Goal: Task Accomplishment & Management: Manage account settings

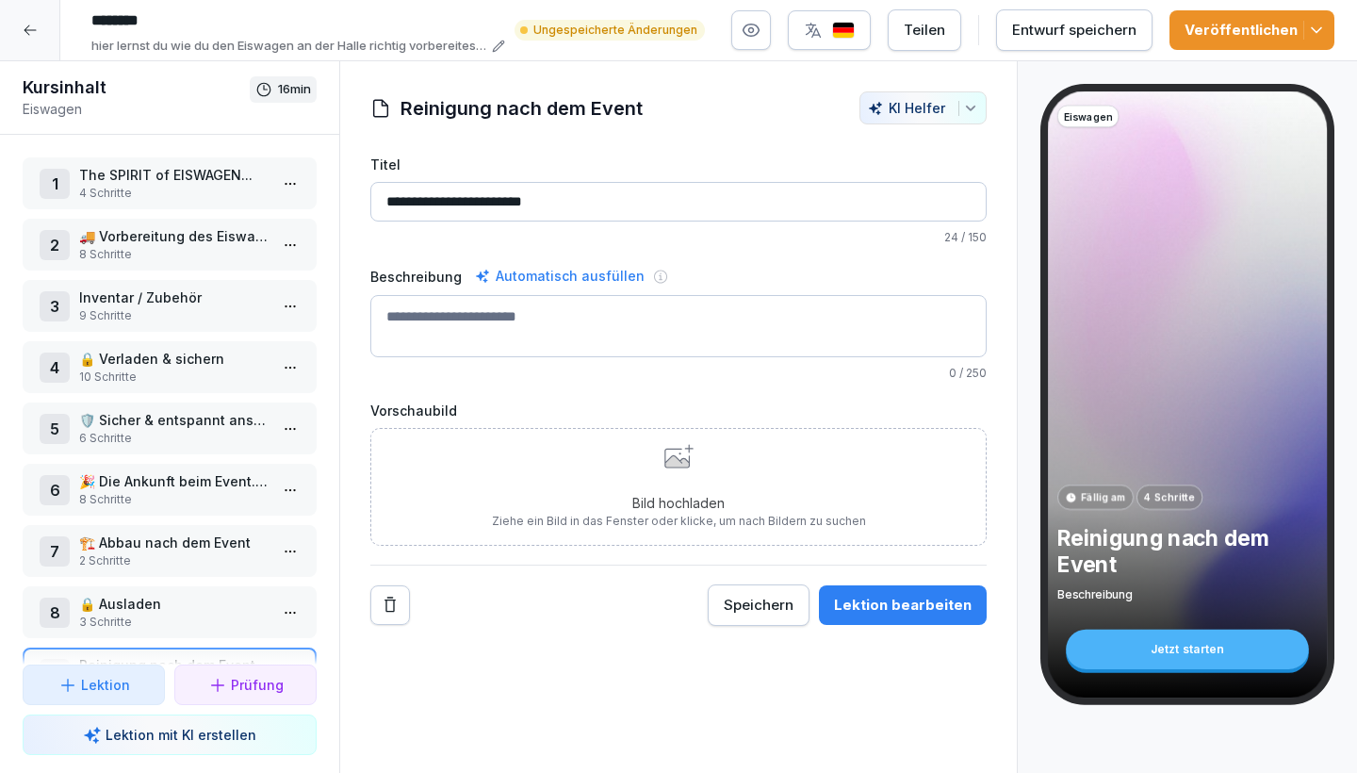
scroll to position [57, 0]
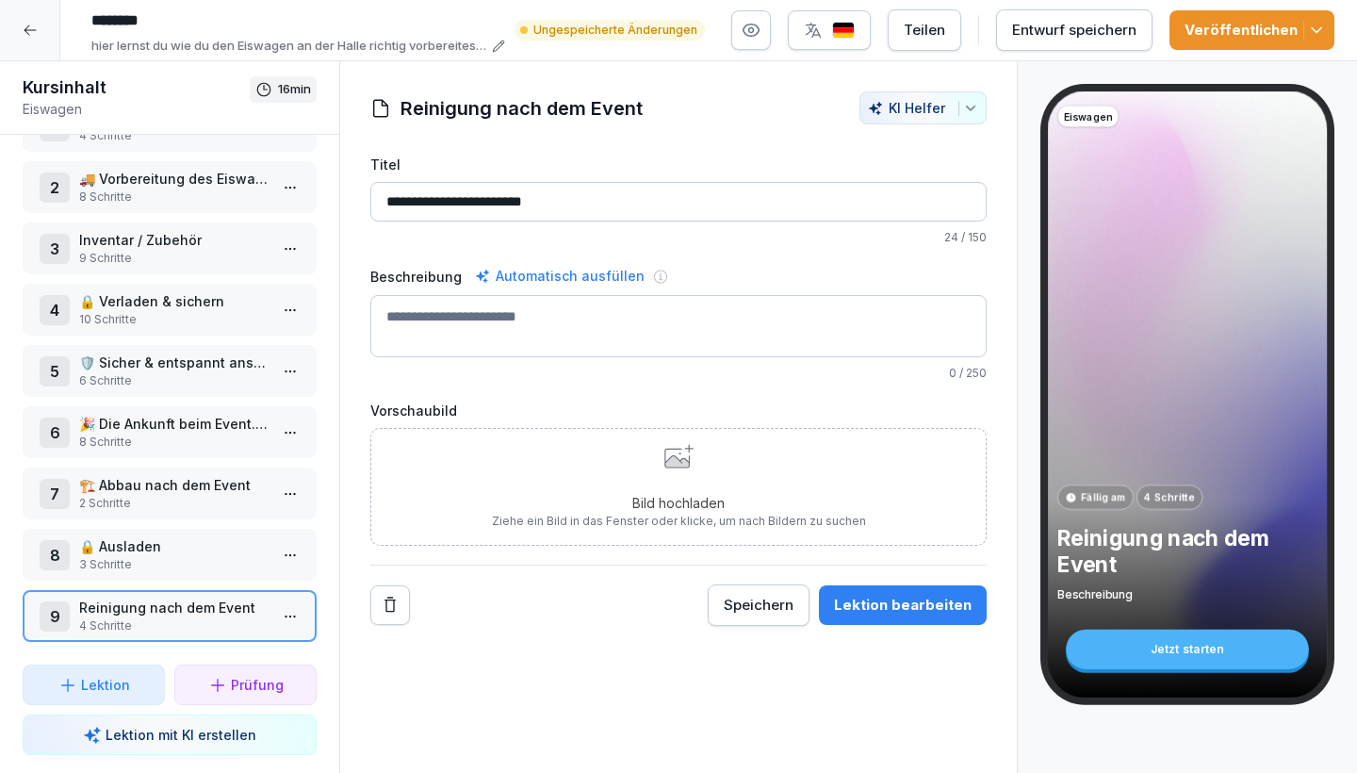
click at [1269, 31] on div "Veröffentlichen" at bounding box center [1251, 30] width 135 height 21
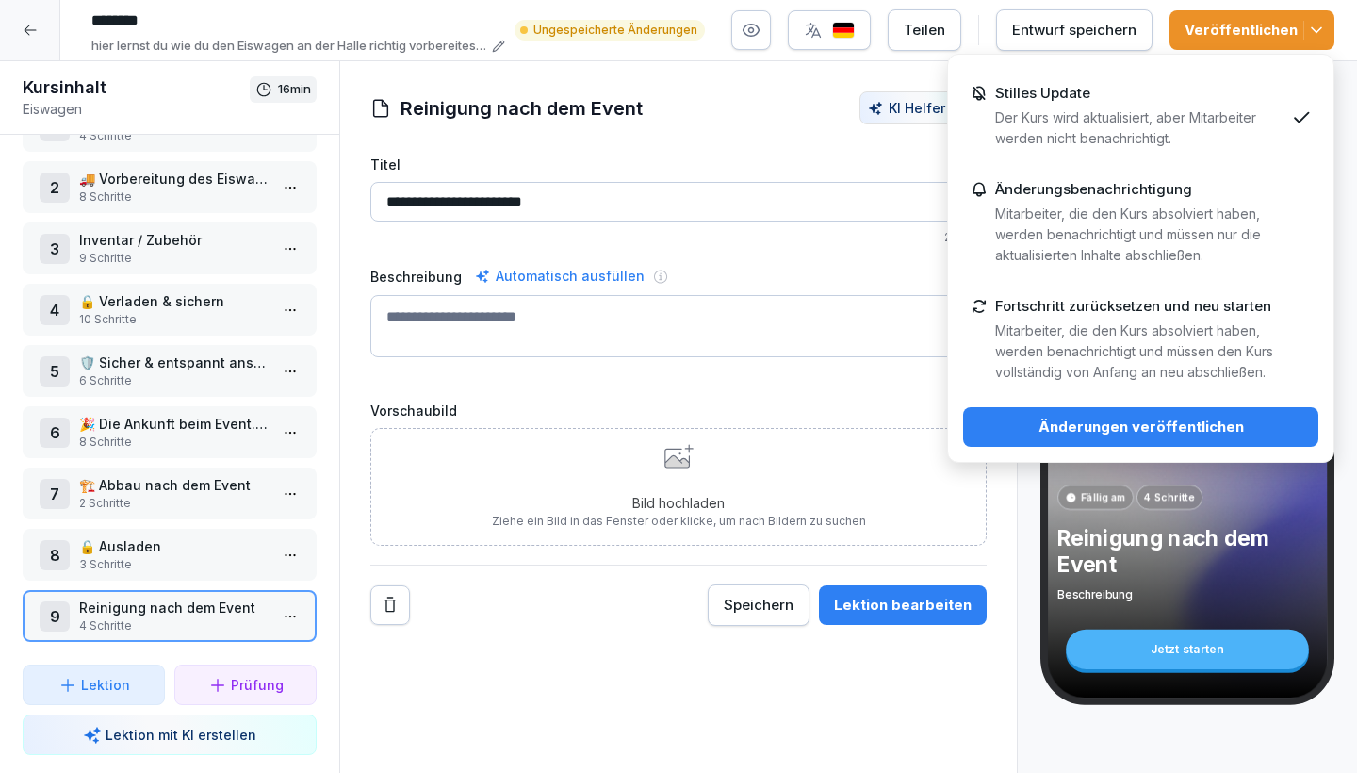
click at [1129, 437] on button "Änderungen veröffentlichen" at bounding box center [1140, 427] width 355 height 40
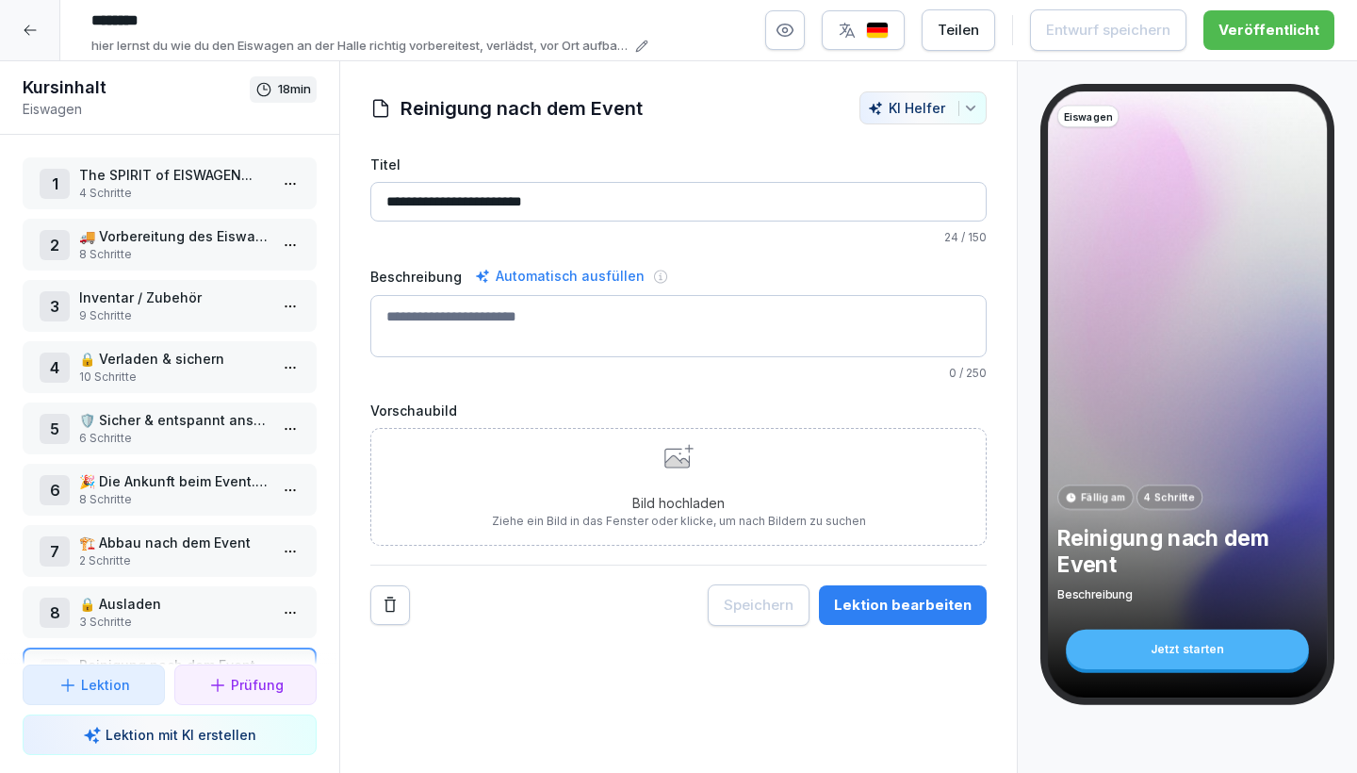
click at [173, 302] on p "Inventar / Zubehör" at bounding box center [173, 297] width 188 height 20
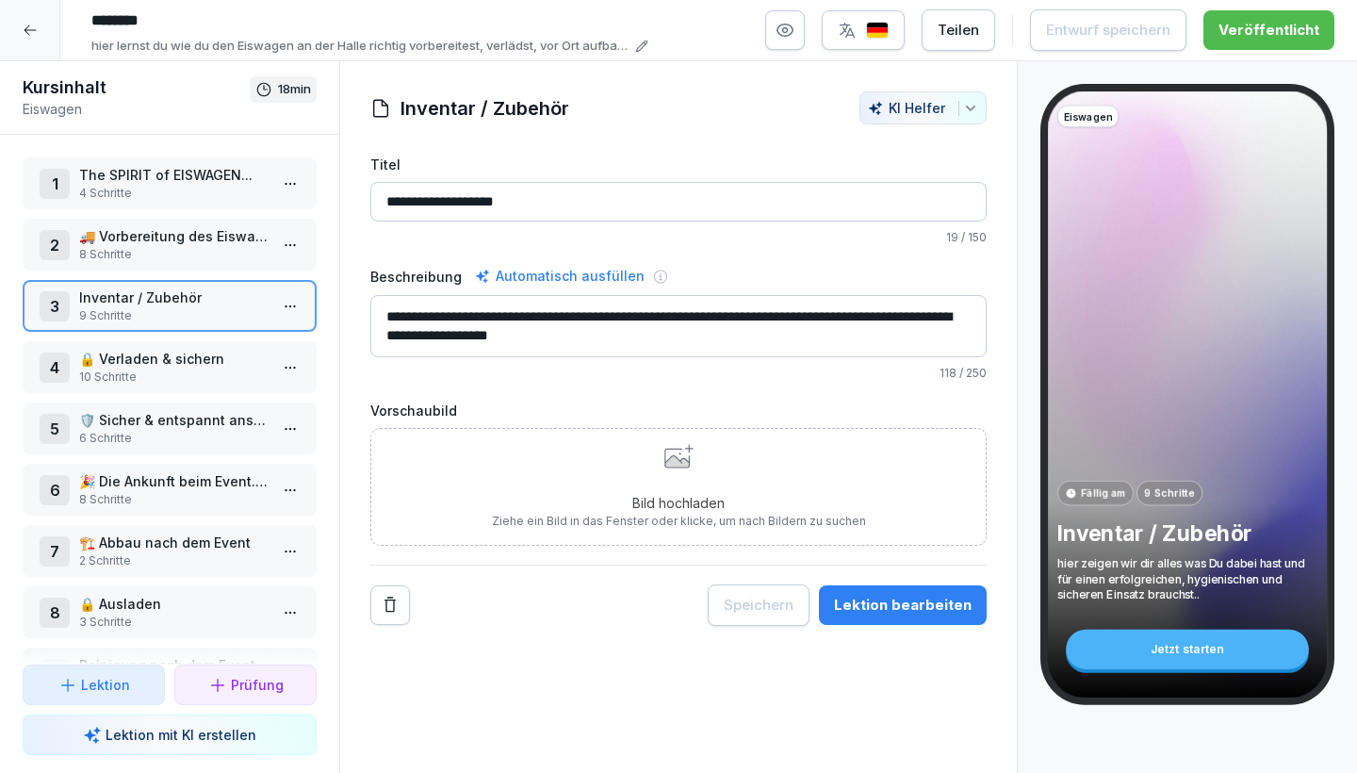
click at [173, 302] on p "Inventar / Zubehör" at bounding box center [173, 297] width 188 height 20
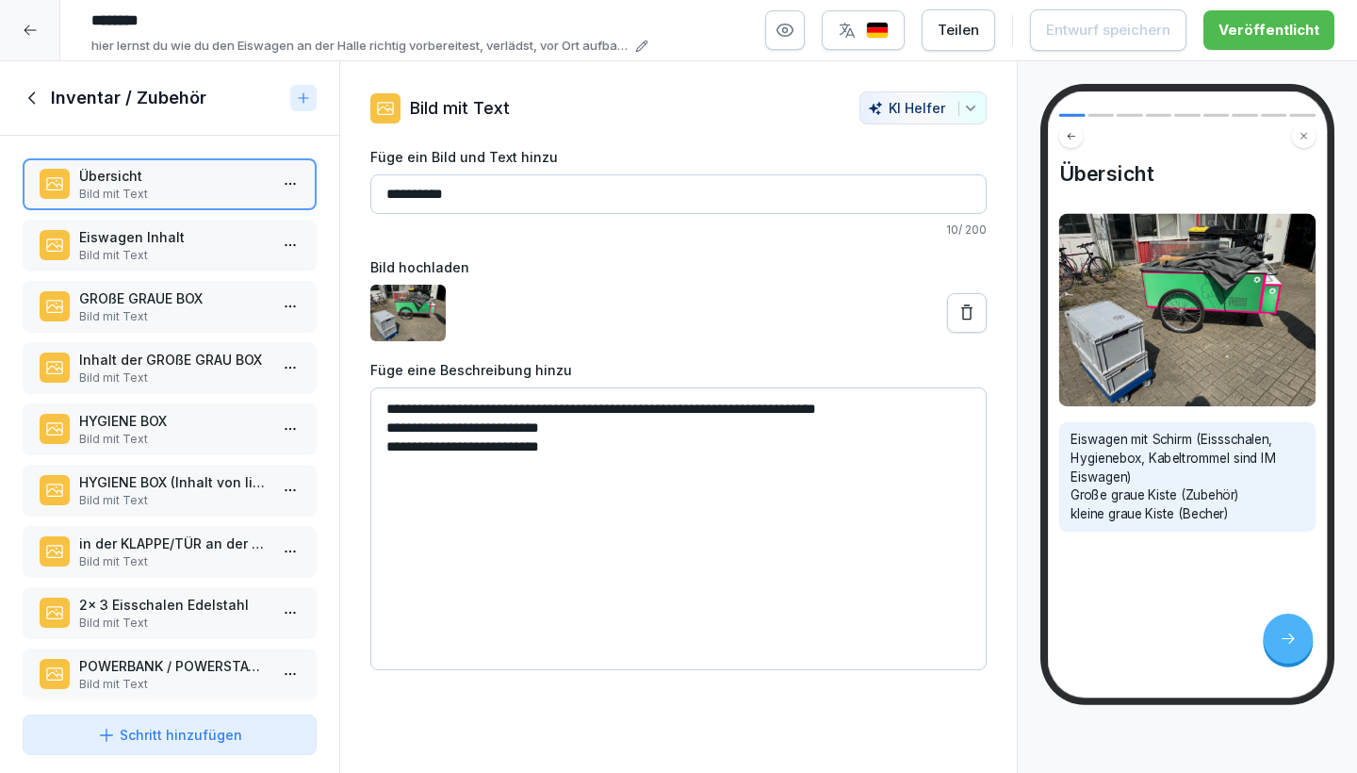
click at [25, 97] on icon at bounding box center [33, 98] width 21 height 21
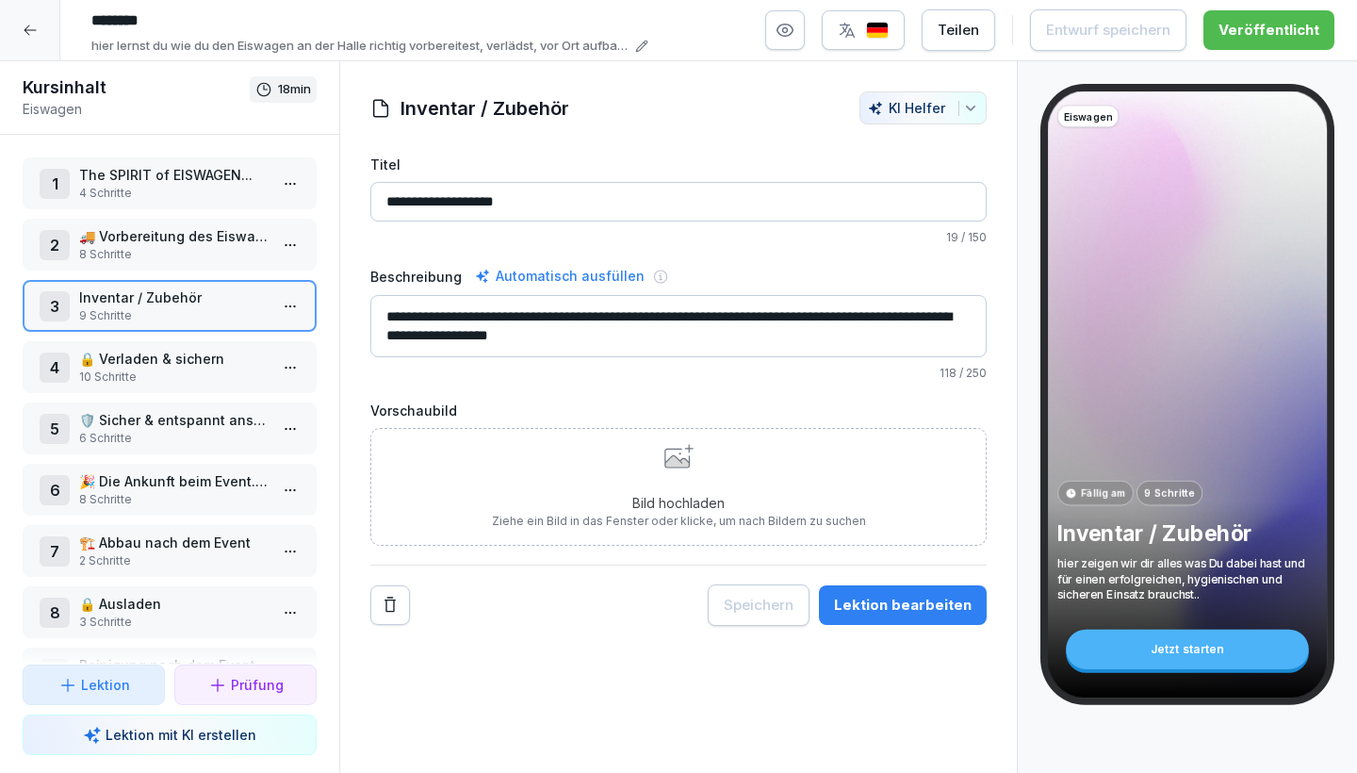
click at [973, 21] on div "Teilen" at bounding box center [958, 30] width 41 height 21
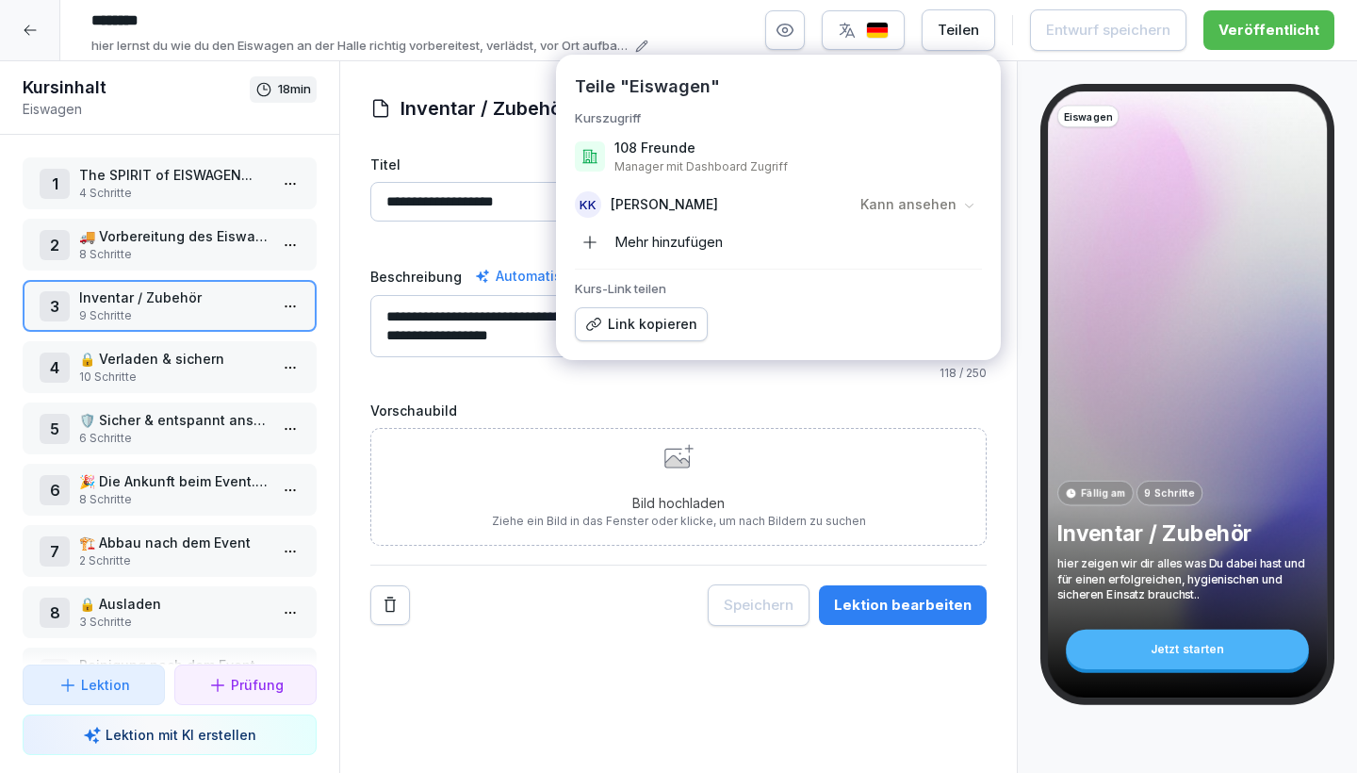
click at [648, 247] on div "Mehr hinzufügen" at bounding box center [649, 242] width 148 height 30
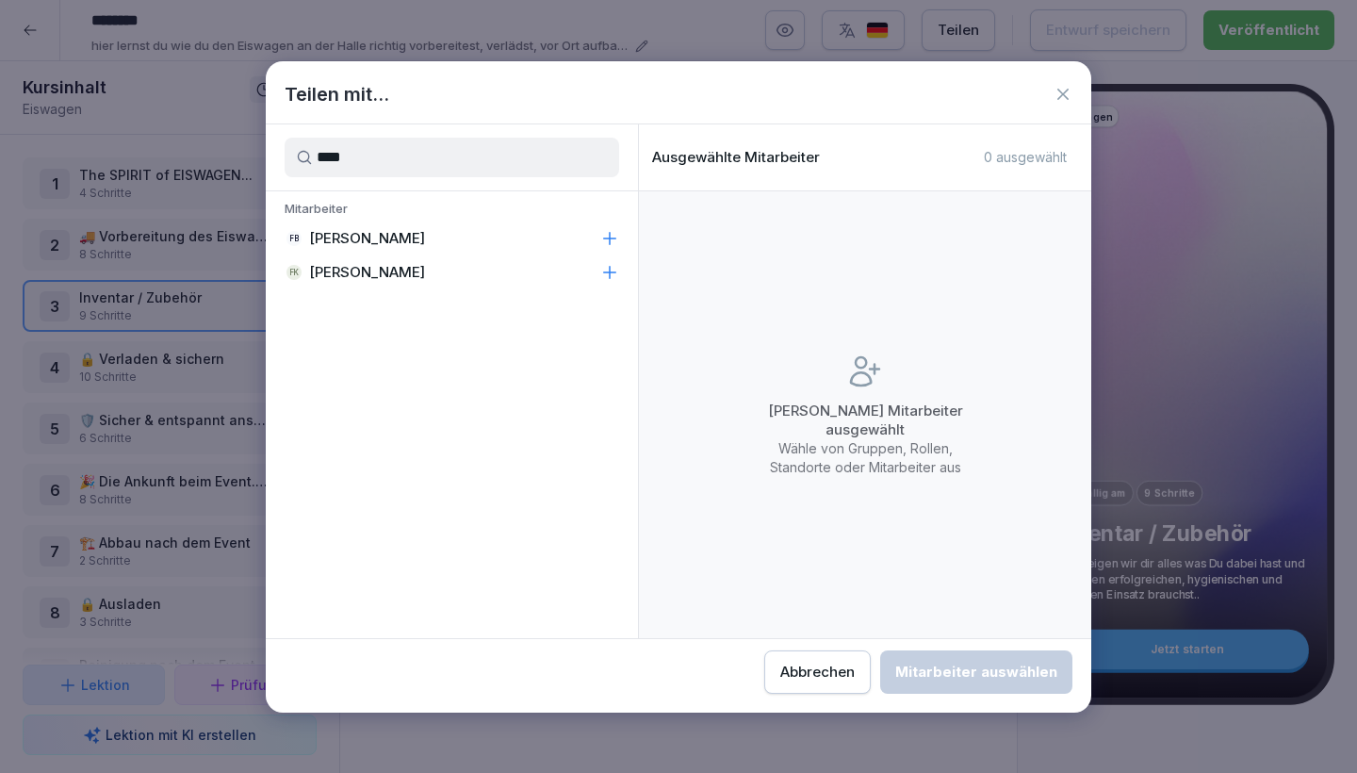
type input "****"
click at [425, 240] on p "Florian Barbarino-Bittcher" at bounding box center [367, 238] width 116 height 19
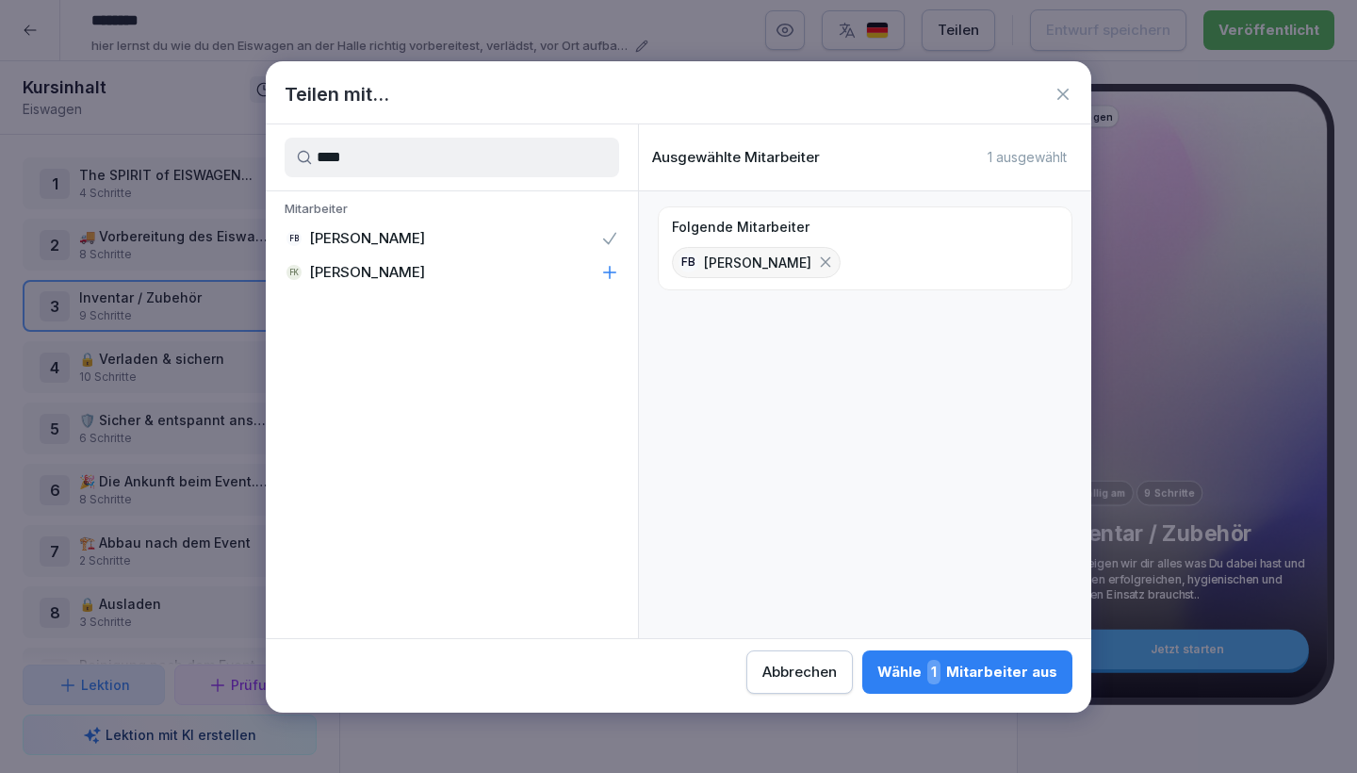
click at [877, 675] on div "Wähle 1 Mitarbeiter aus" at bounding box center [967, 672] width 180 height 24
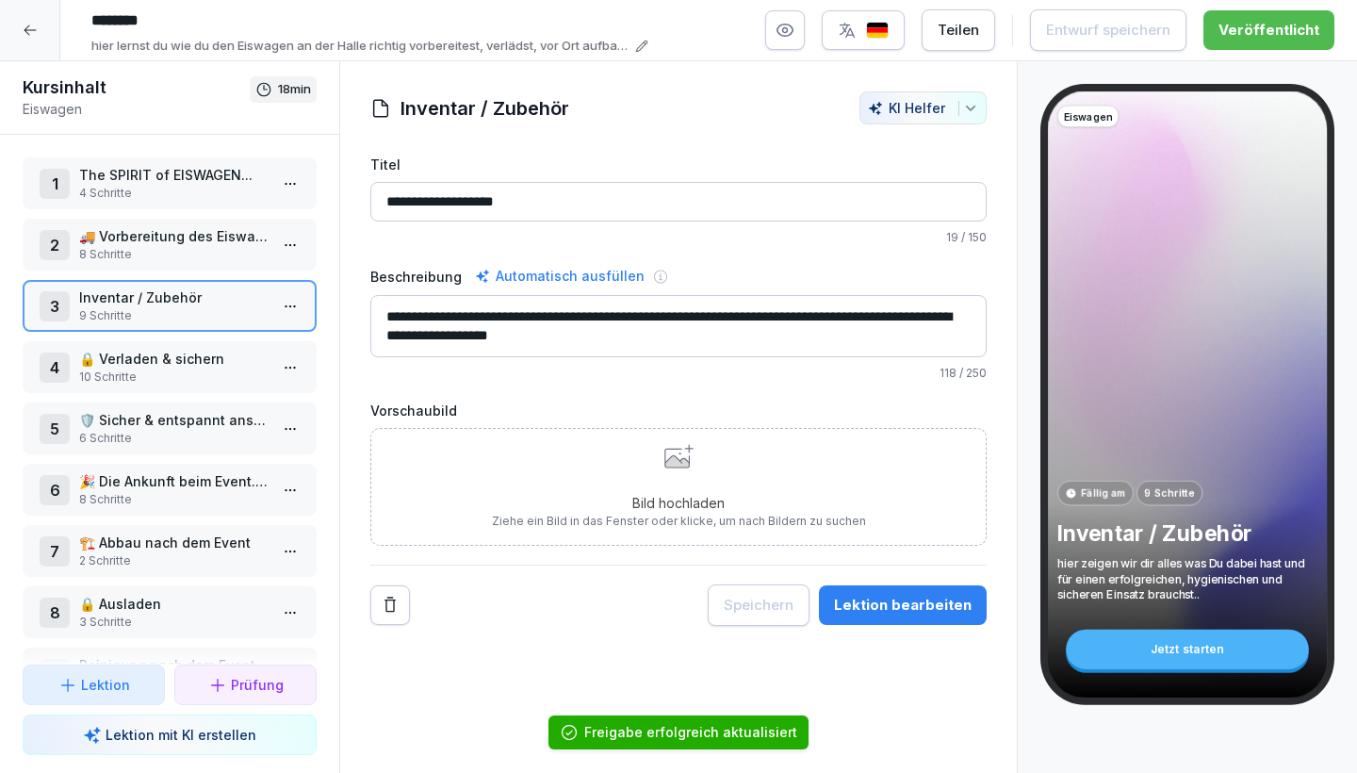
click at [969, 41] on button "Teilen" at bounding box center [958, 29] width 73 height 41
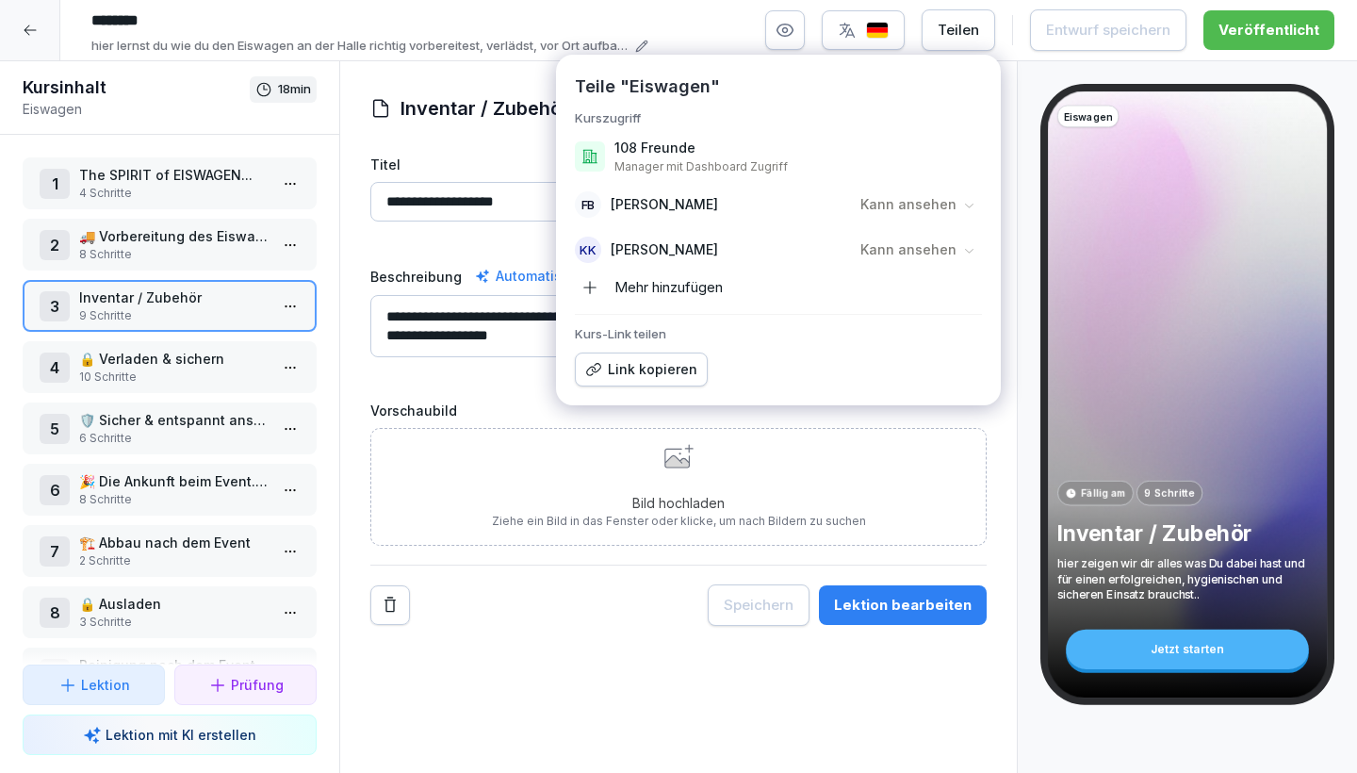
click at [654, 146] on p "108 Freunde" at bounding box center [654, 148] width 81 height 19
click at [1050, 59] on div "******** hier lernst du wie du den Eiswagen an der Halle richtig vorbereitest, …" at bounding box center [678, 30] width 1357 height 61
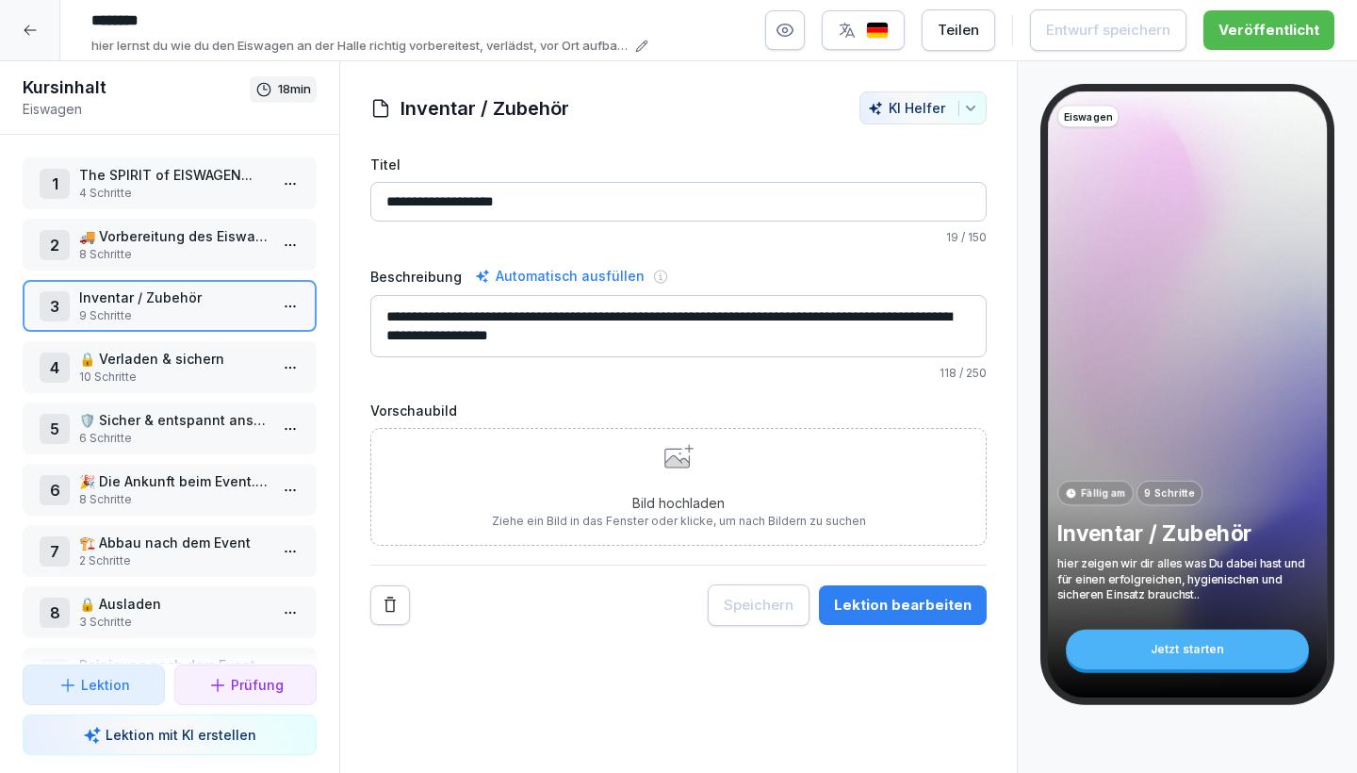
click at [971, 38] on div "Teilen" at bounding box center [958, 30] width 41 height 21
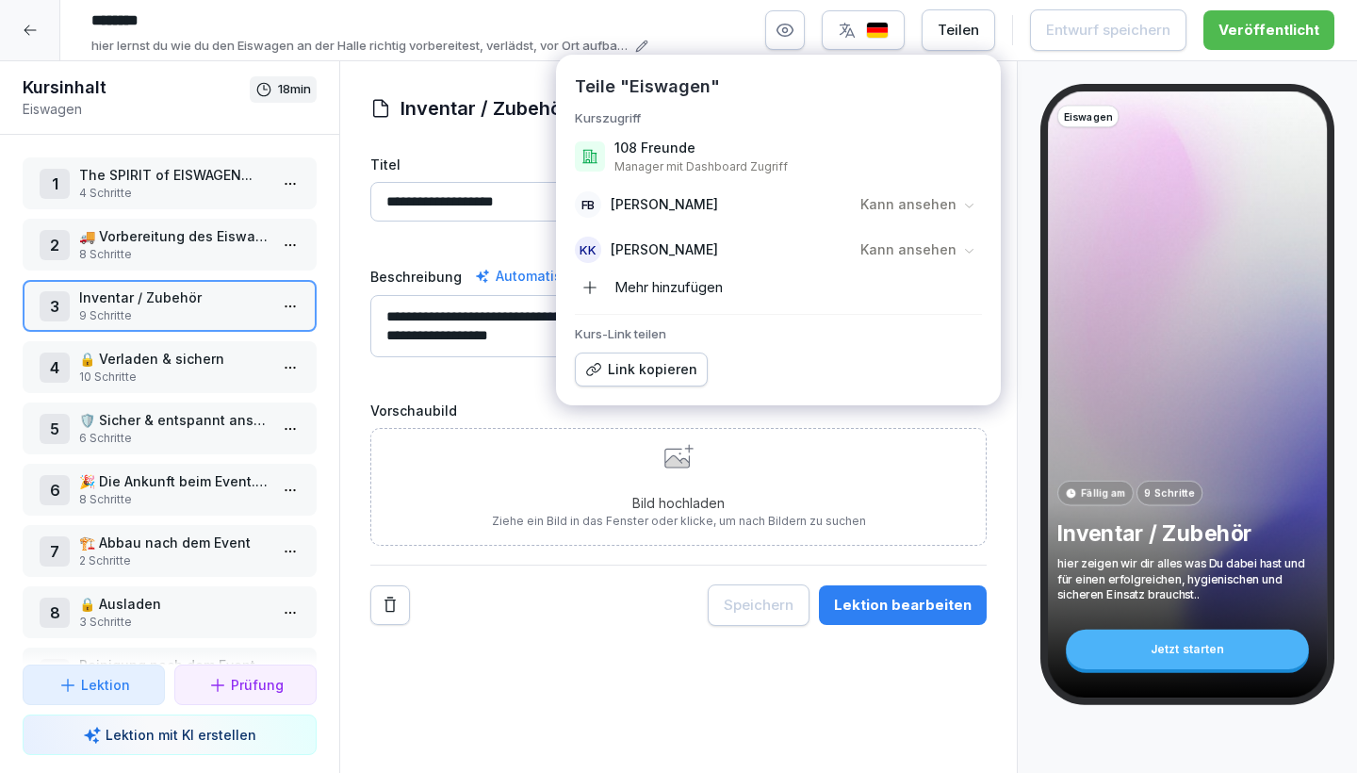
click at [952, 205] on p "Kann ansehen" at bounding box center [908, 204] width 96 height 19
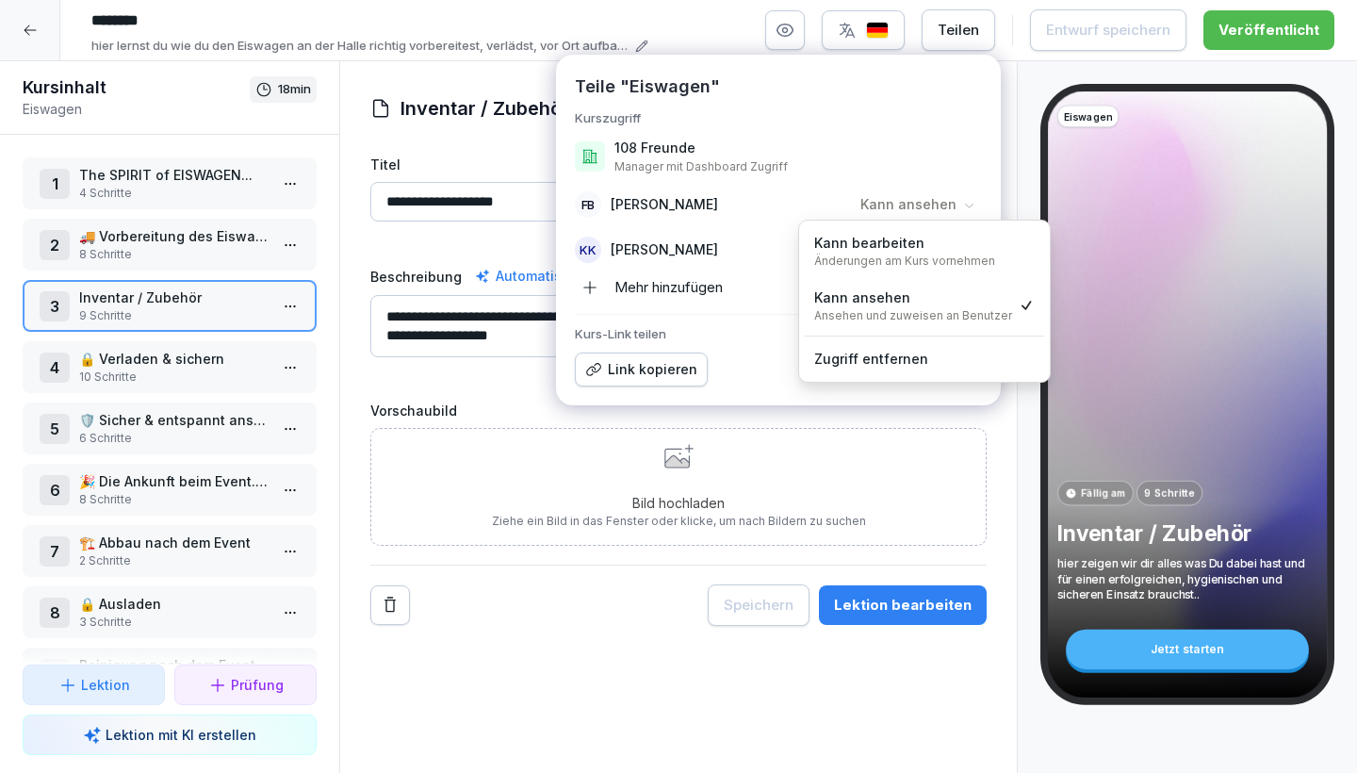
click at [921, 250] on div "Kann bearbeiten Änderungen am Kurs vornehmen" at bounding box center [904, 251] width 181 height 36
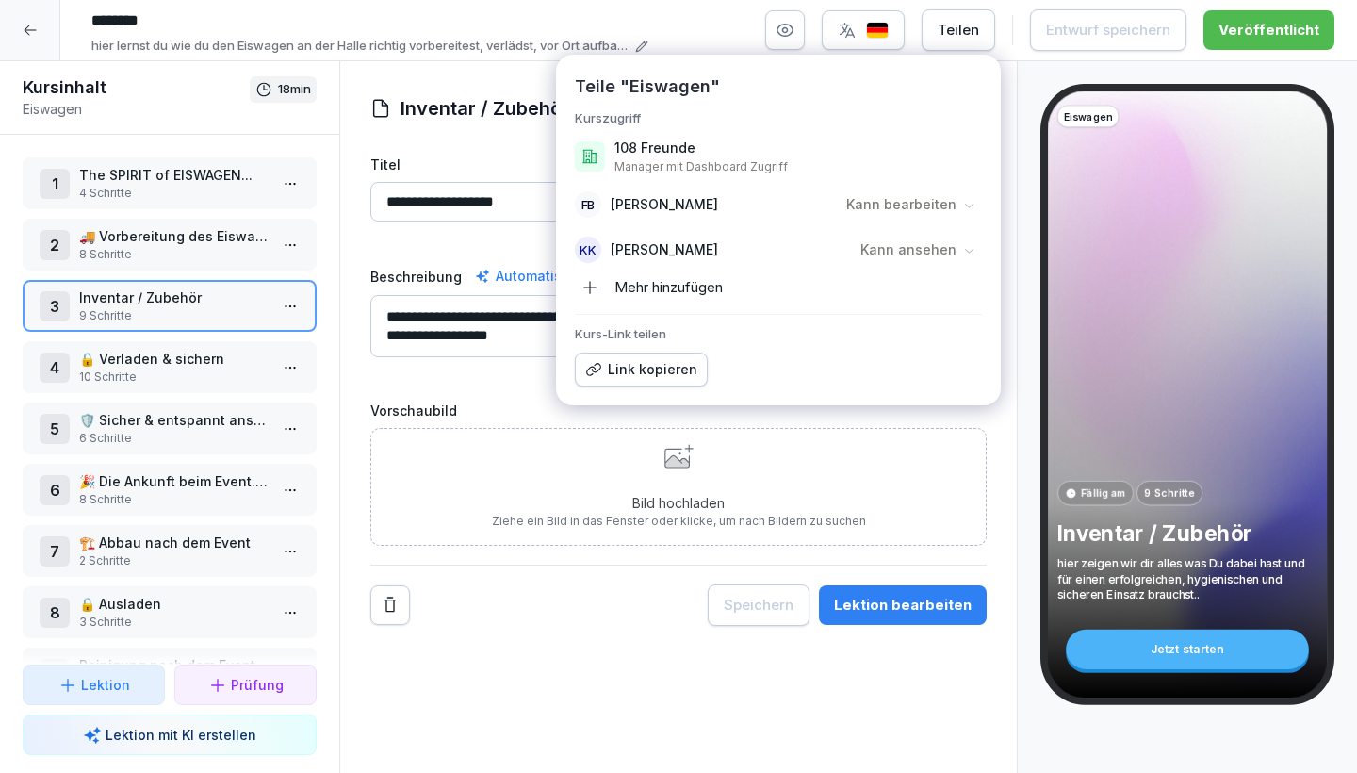
click at [950, 250] on p "Kann ansehen" at bounding box center [908, 249] width 96 height 19
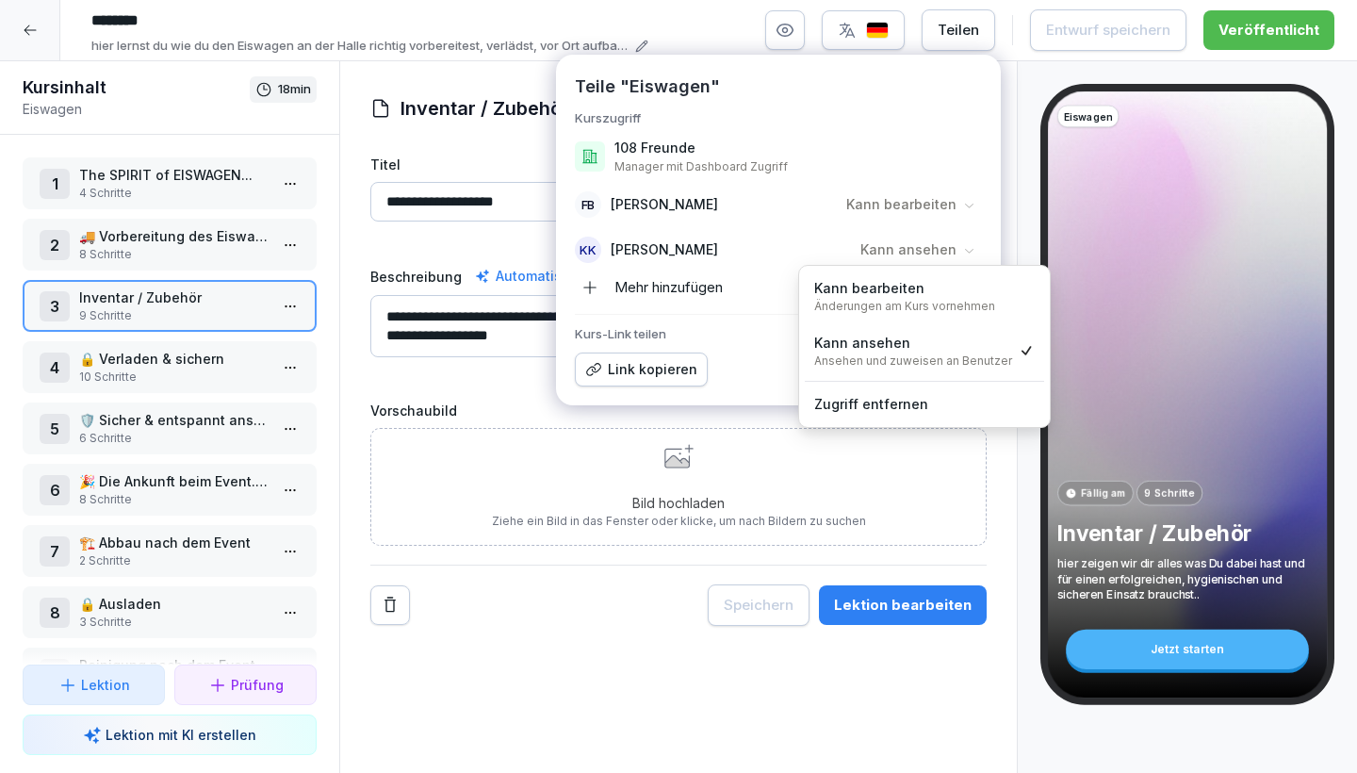
click at [943, 298] on div "Kann bearbeiten Änderungen am Kurs vornehmen" at bounding box center [904, 296] width 181 height 36
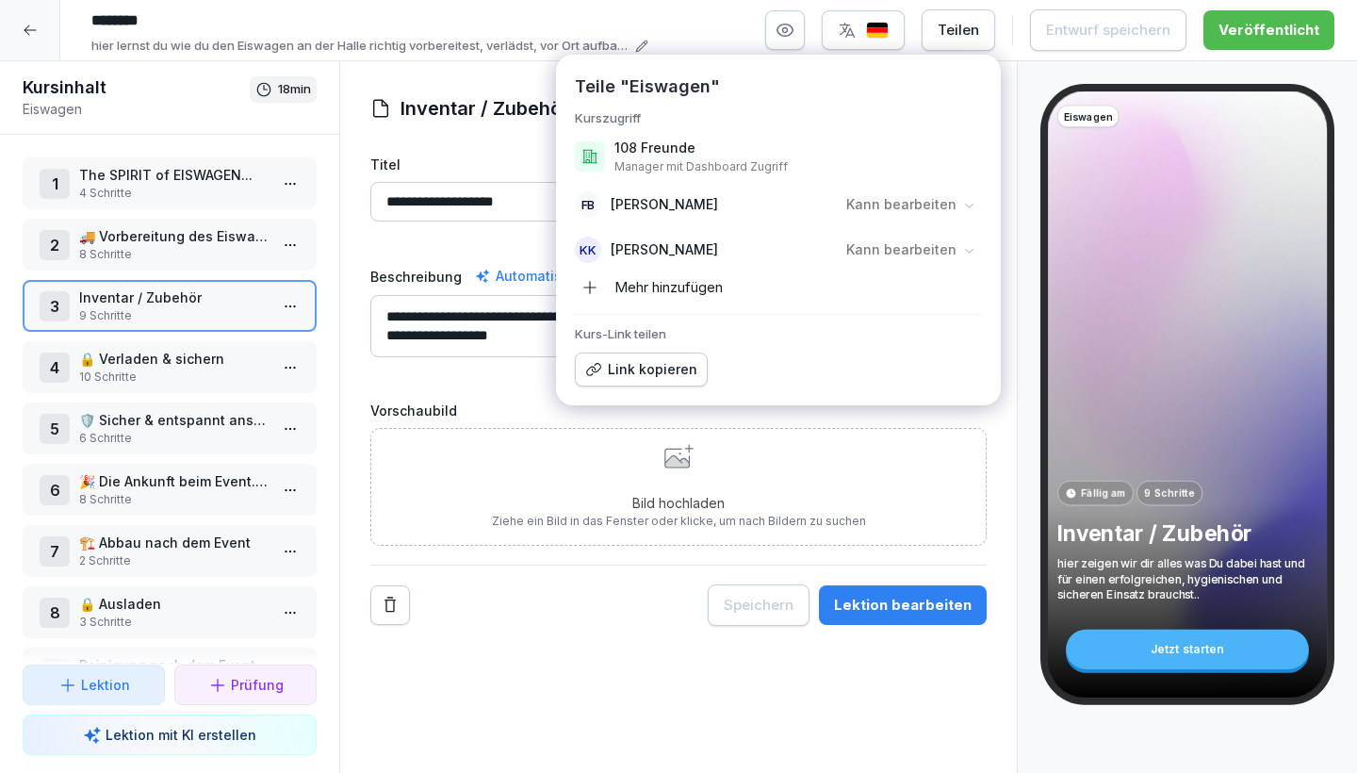
click at [668, 285] on div "Mehr hinzufügen" at bounding box center [649, 287] width 148 height 30
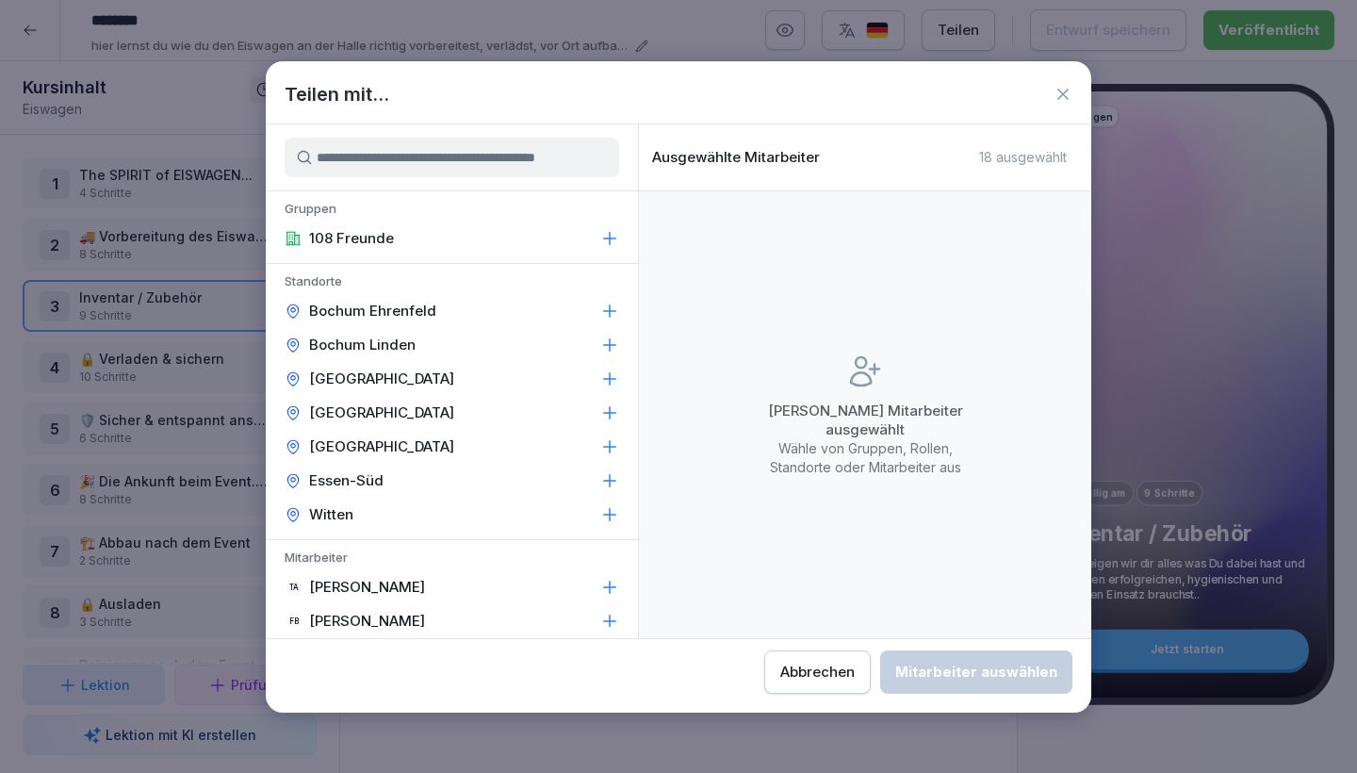
click at [609, 306] on icon at bounding box center [609, 311] width 19 height 19
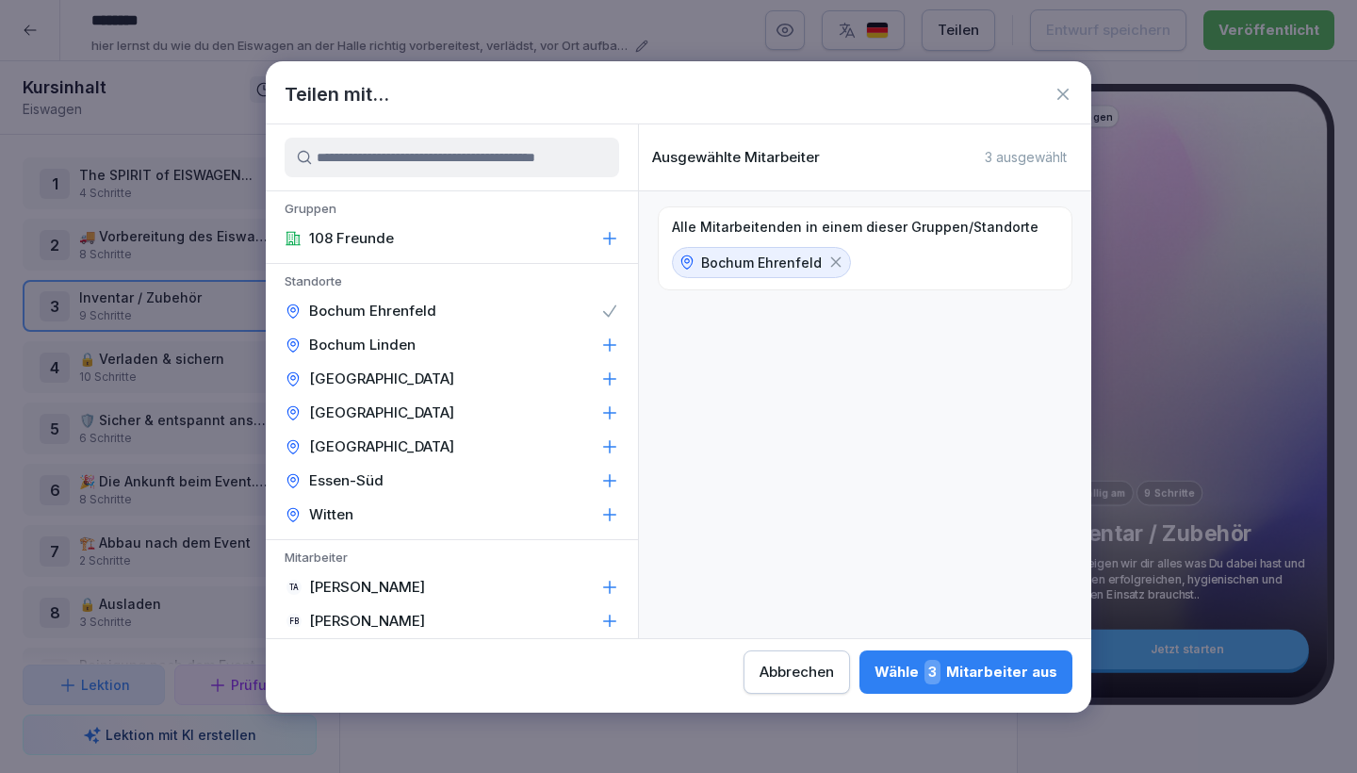
click at [830, 263] on icon at bounding box center [835, 261] width 17 height 17
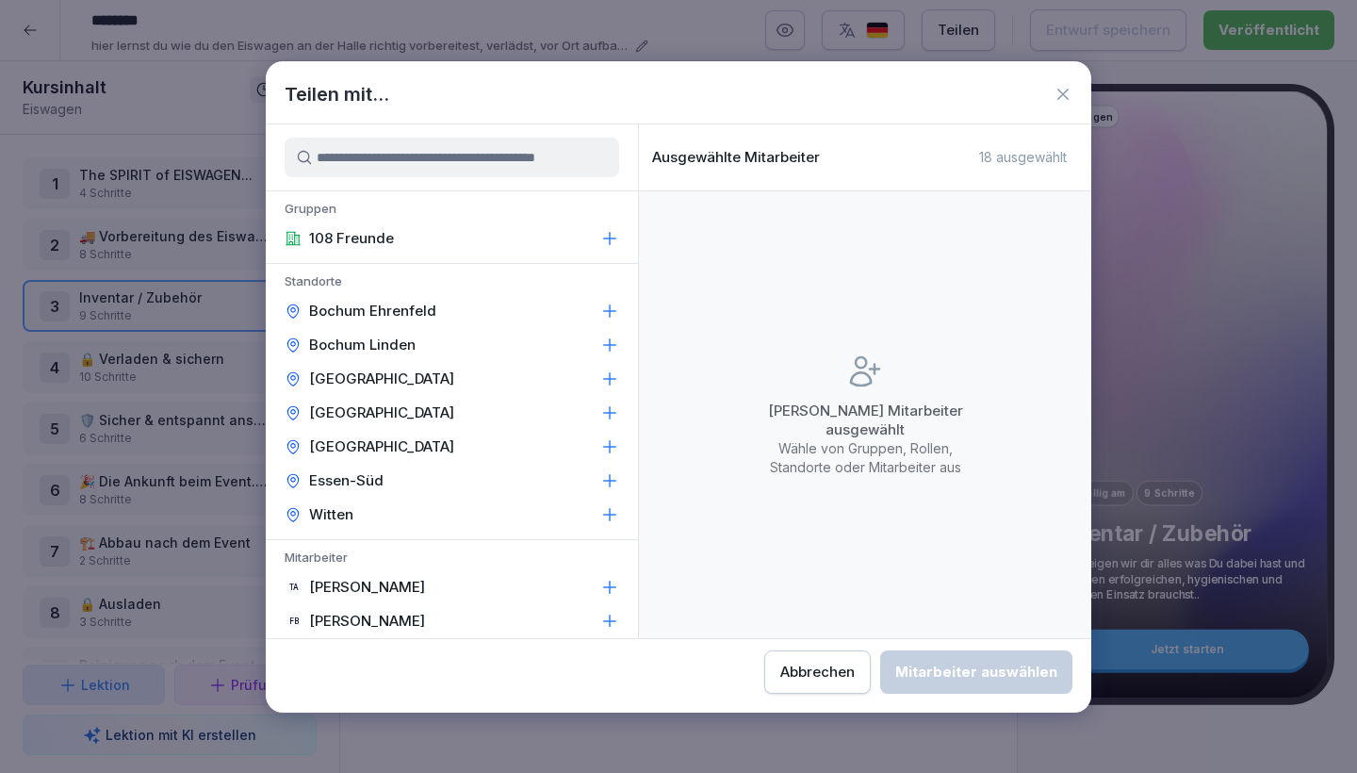
click at [516, 167] on input at bounding box center [452, 158] width 334 height 40
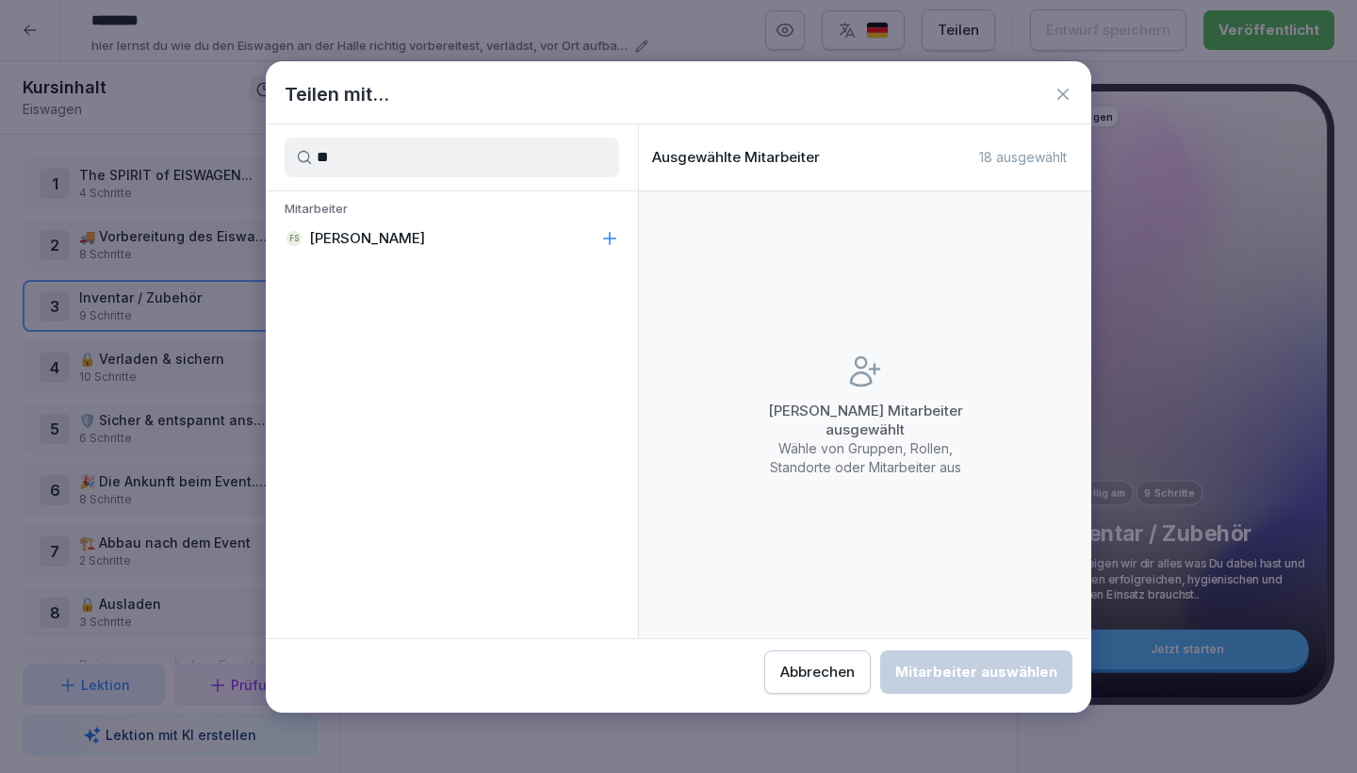
type input "*"
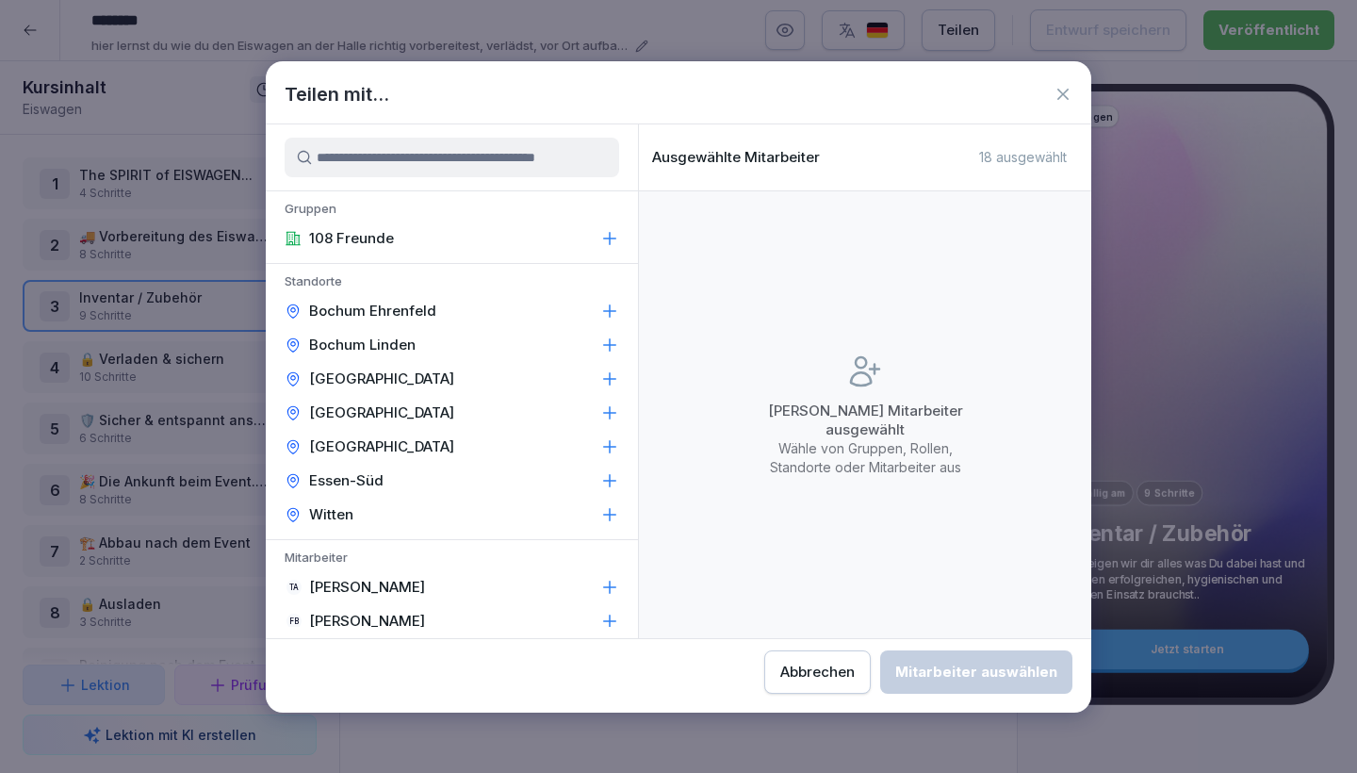
click at [780, 670] on div "Abbrechen" at bounding box center [817, 671] width 74 height 21
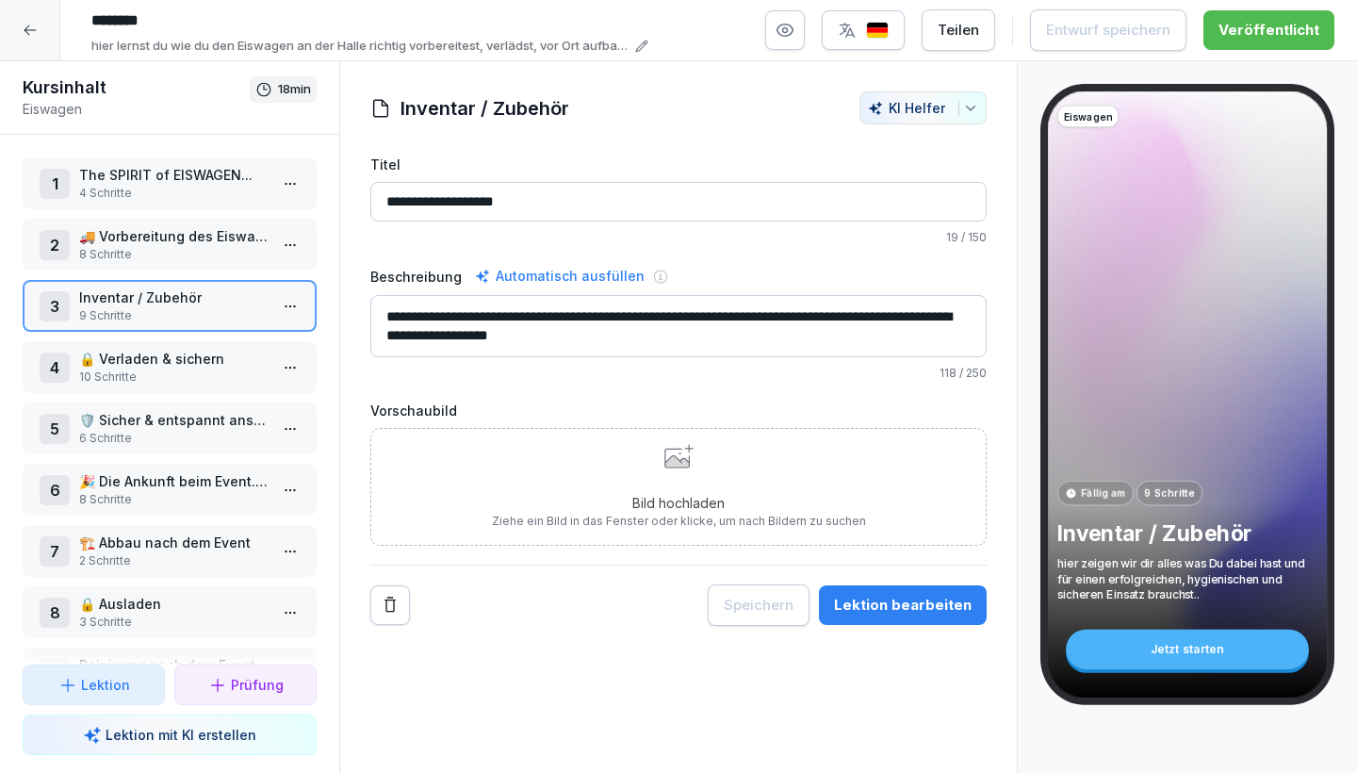
click at [26, 28] on icon at bounding box center [30, 30] width 12 height 10
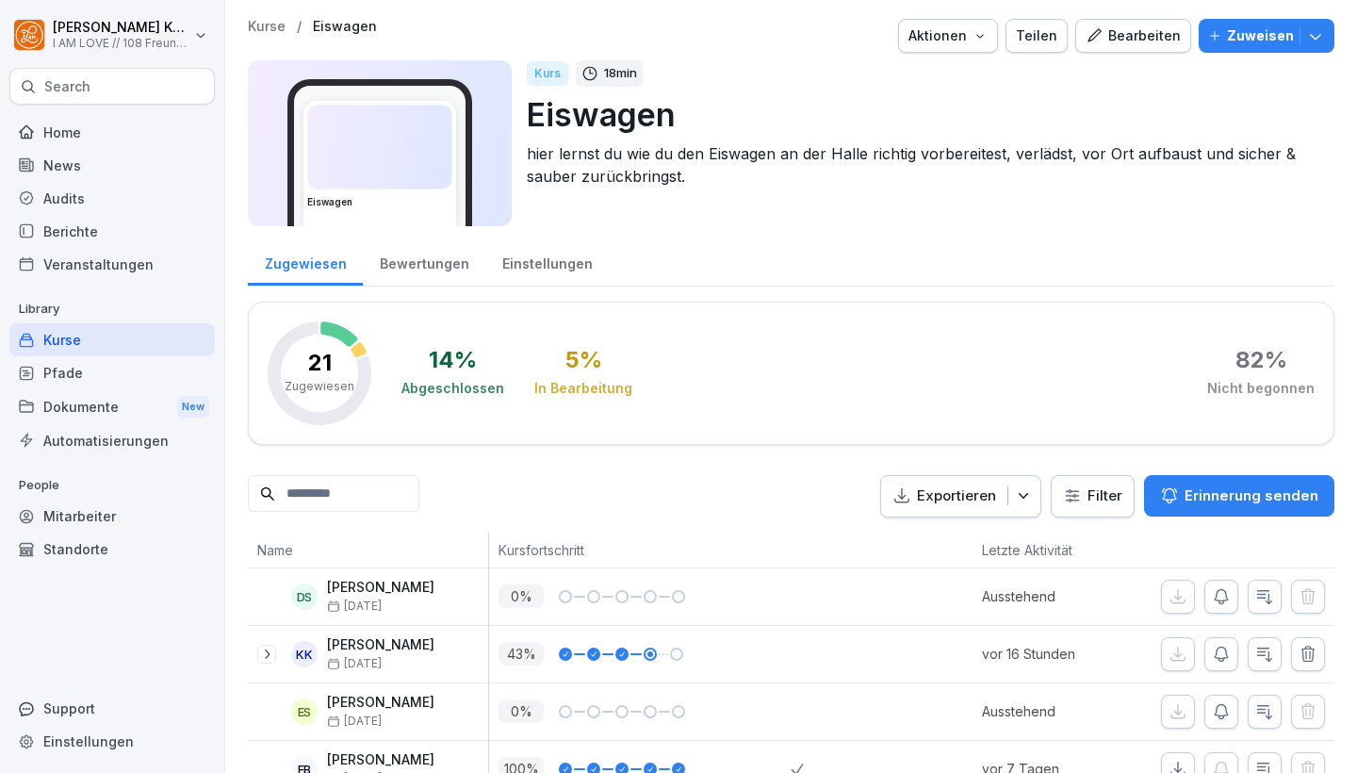
click at [87, 518] on div "Mitarbeiter" at bounding box center [111, 515] width 205 height 33
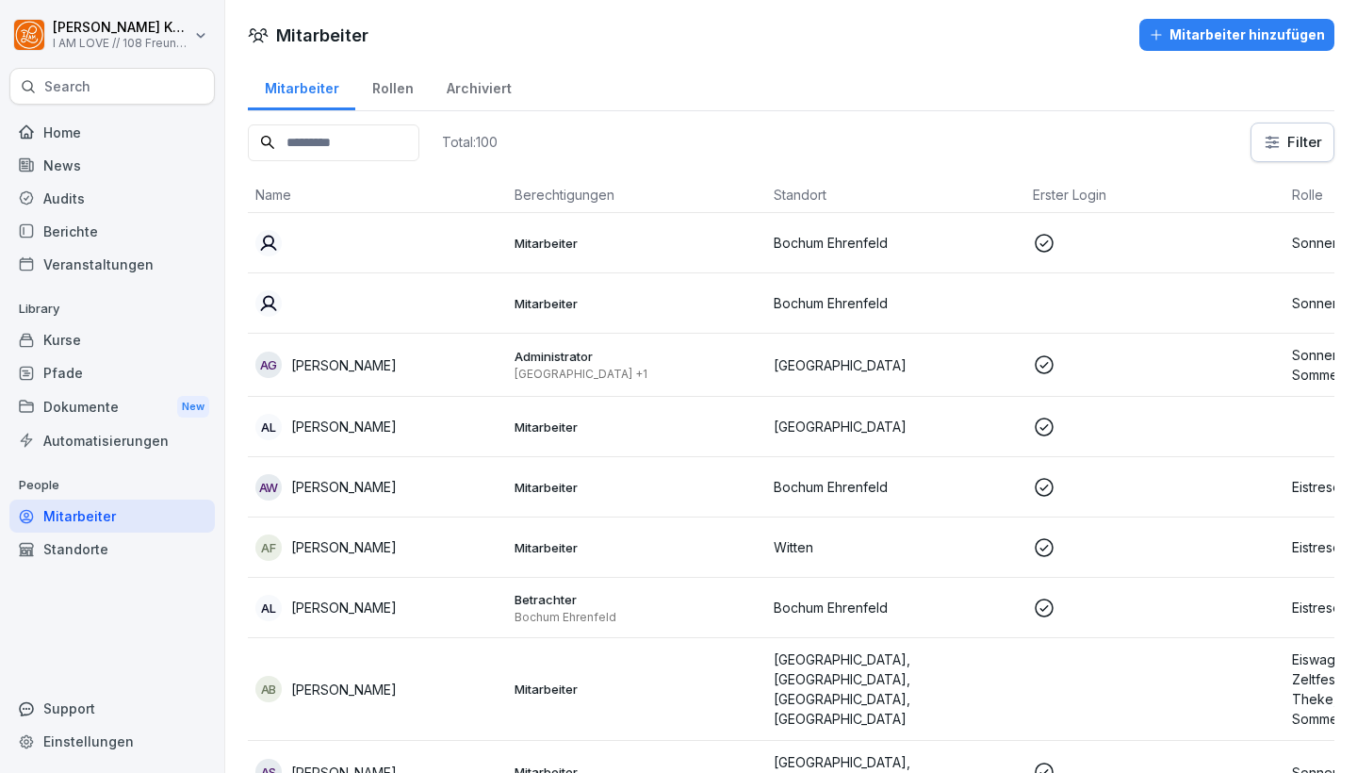
click at [388, 82] on div "Rollen" at bounding box center [392, 86] width 74 height 48
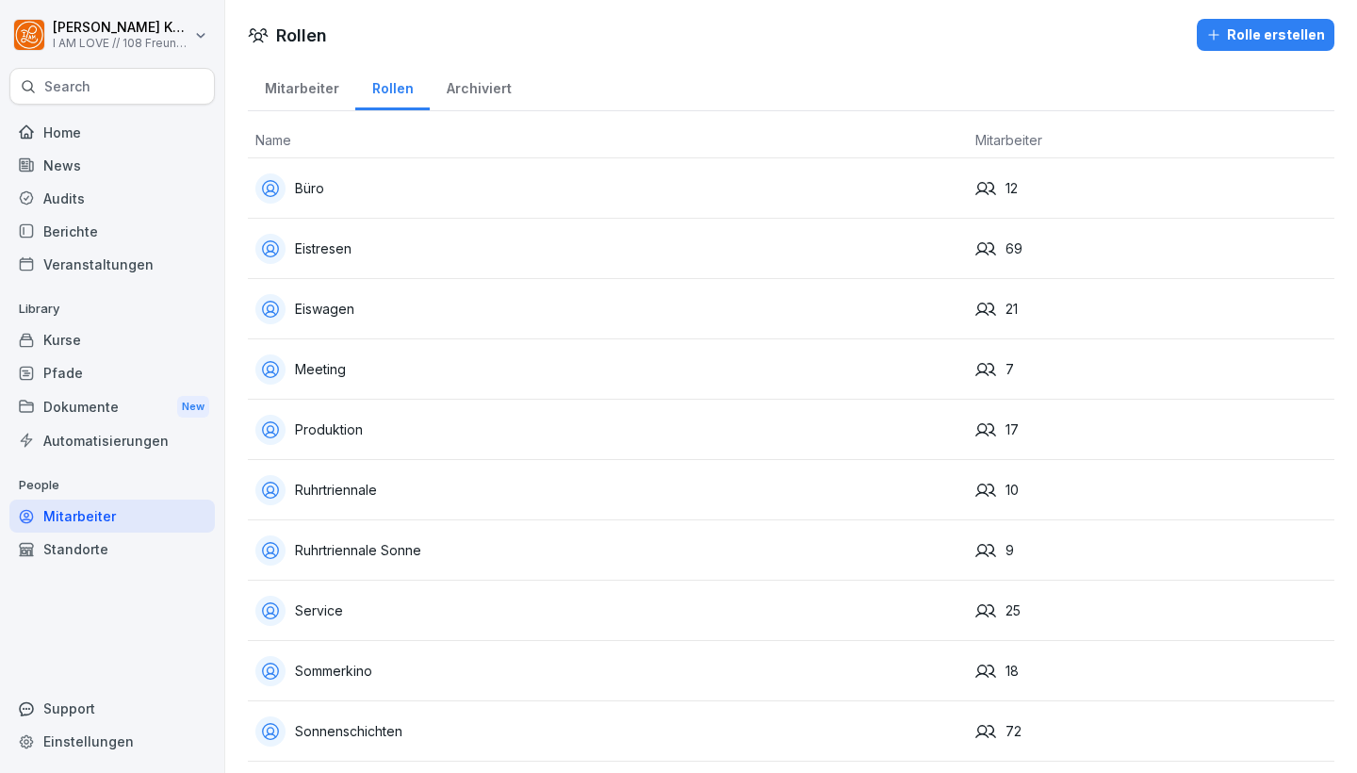
click at [381, 315] on div "Eiswagen" at bounding box center [607, 309] width 705 height 30
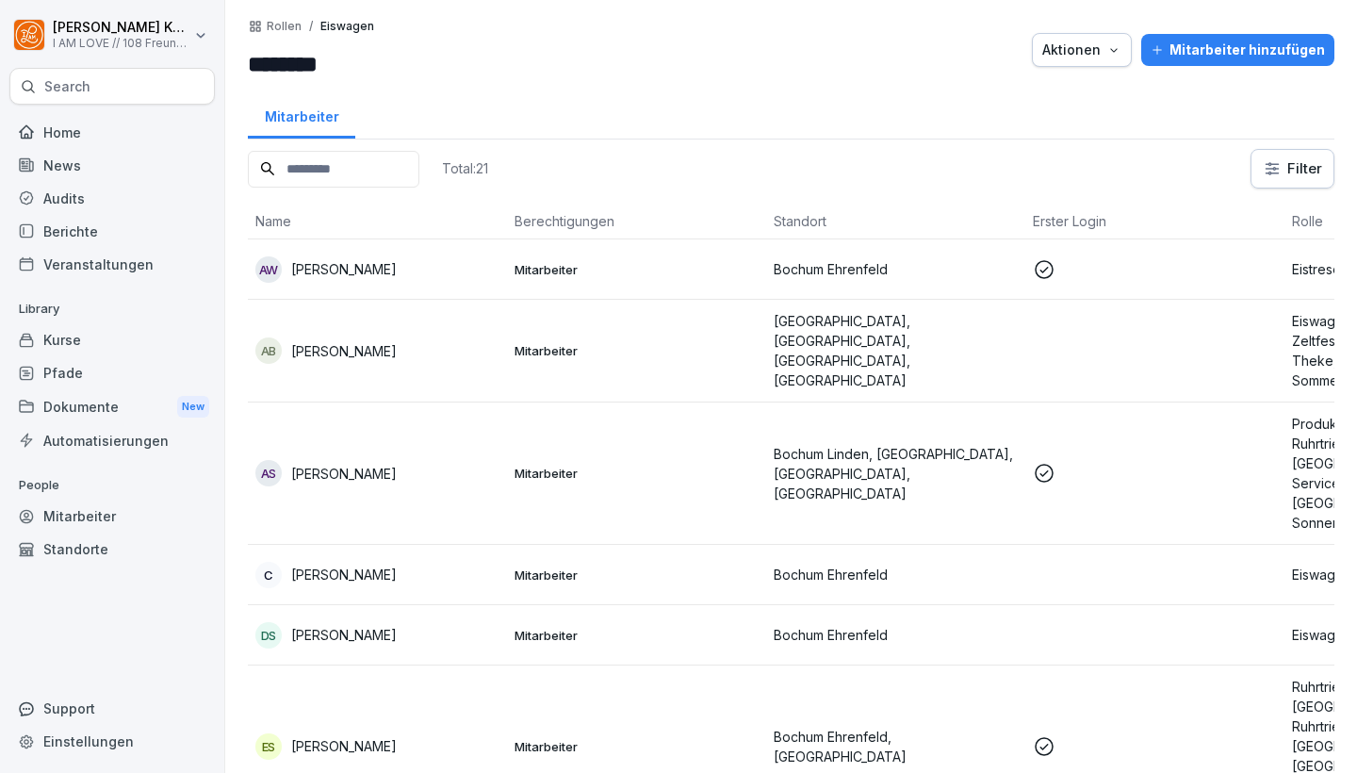
click at [1117, 49] on icon "button" at bounding box center [1113, 50] width 7 height 4
click at [1086, 46] on div "Aktionen" at bounding box center [1081, 50] width 79 height 21
click at [97, 434] on div "Automatisierungen" at bounding box center [111, 440] width 205 height 33
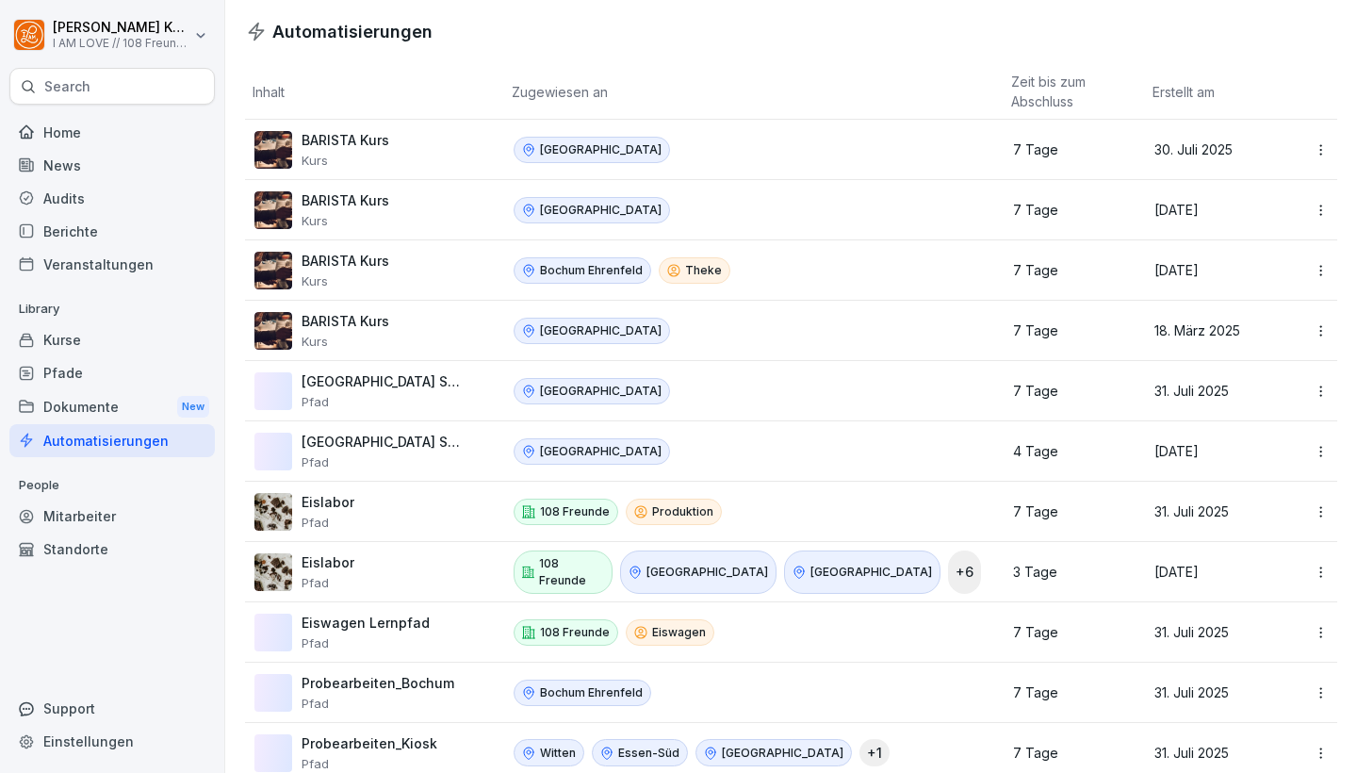
click at [93, 369] on div "Pfade" at bounding box center [111, 372] width 205 height 33
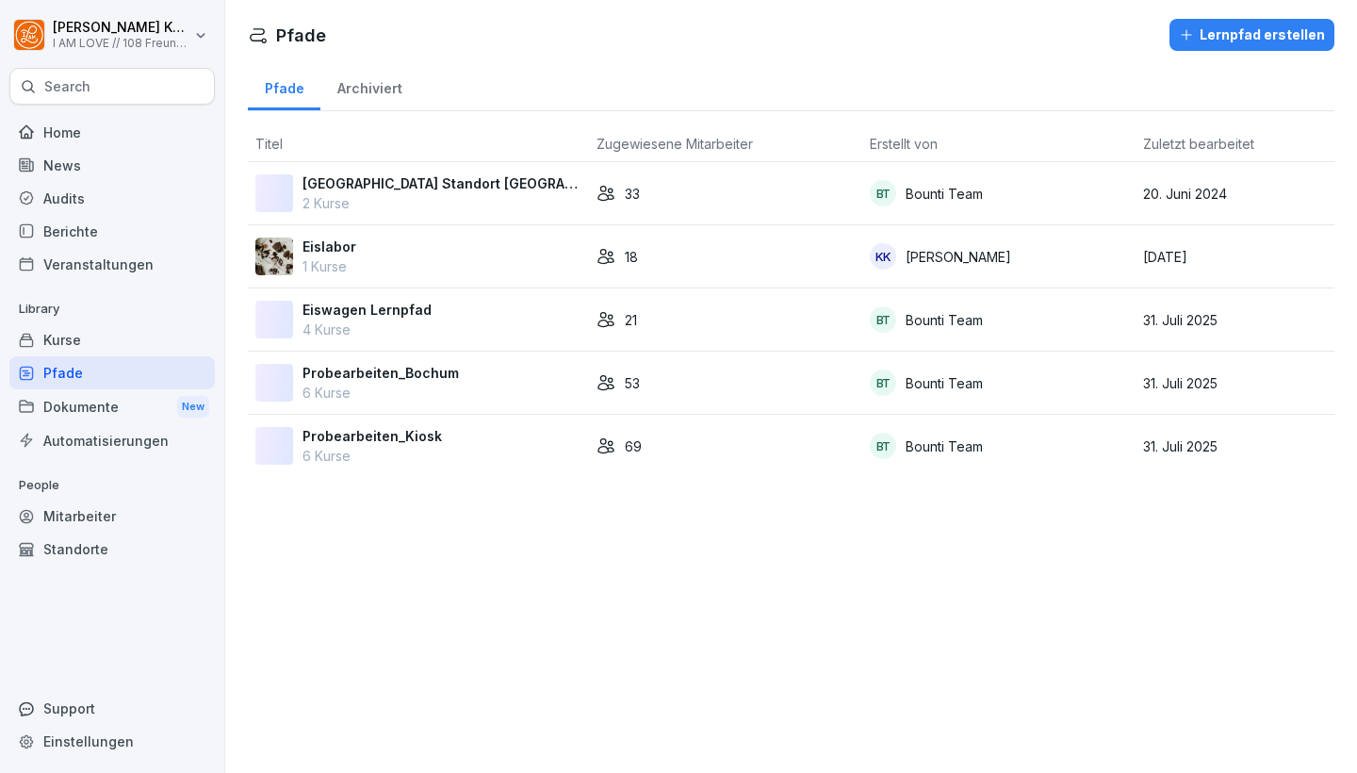
click at [84, 338] on div "Kurse" at bounding box center [111, 339] width 205 height 33
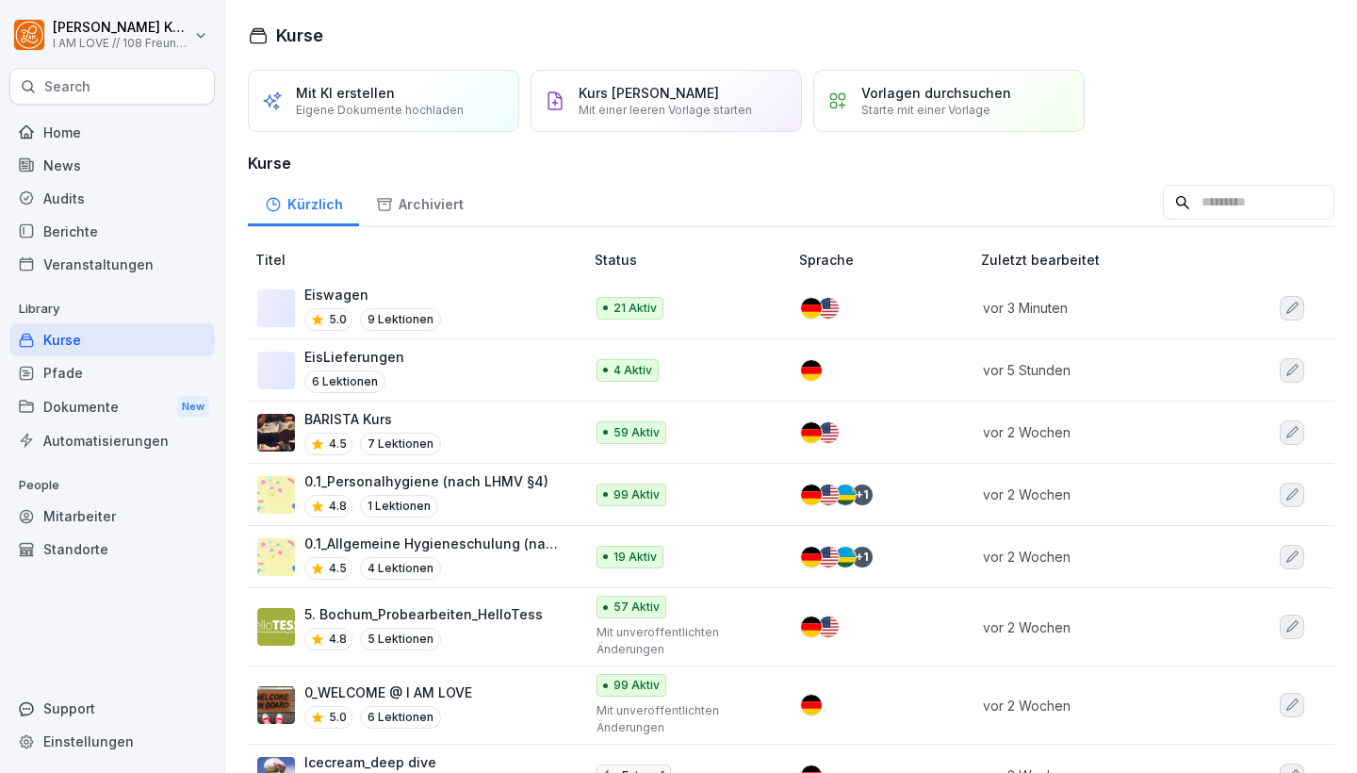
click at [87, 370] on div "Pfade" at bounding box center [111, 372] width 205 height 33
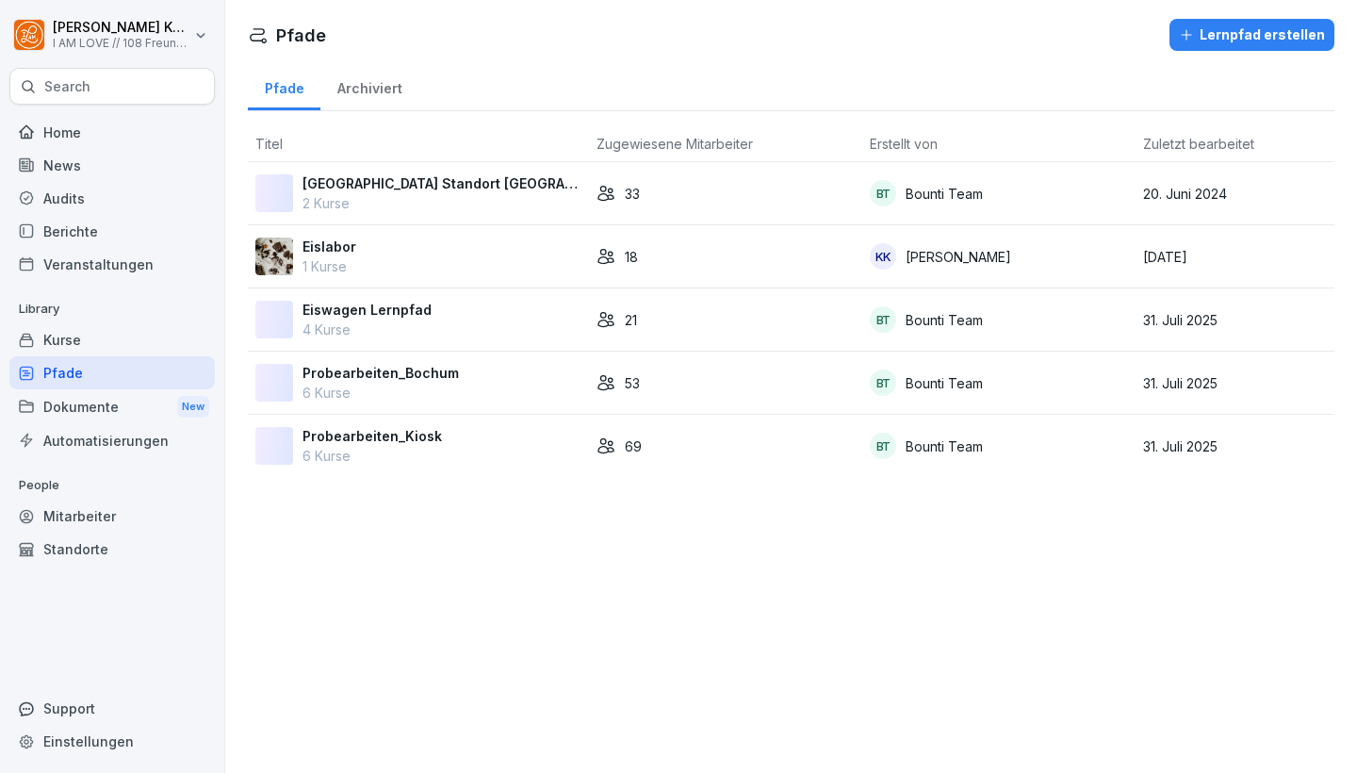
click at [371, 307] on p "Eiswagen Lernpfad" at bounding box center [366, 310] width 129 height 20
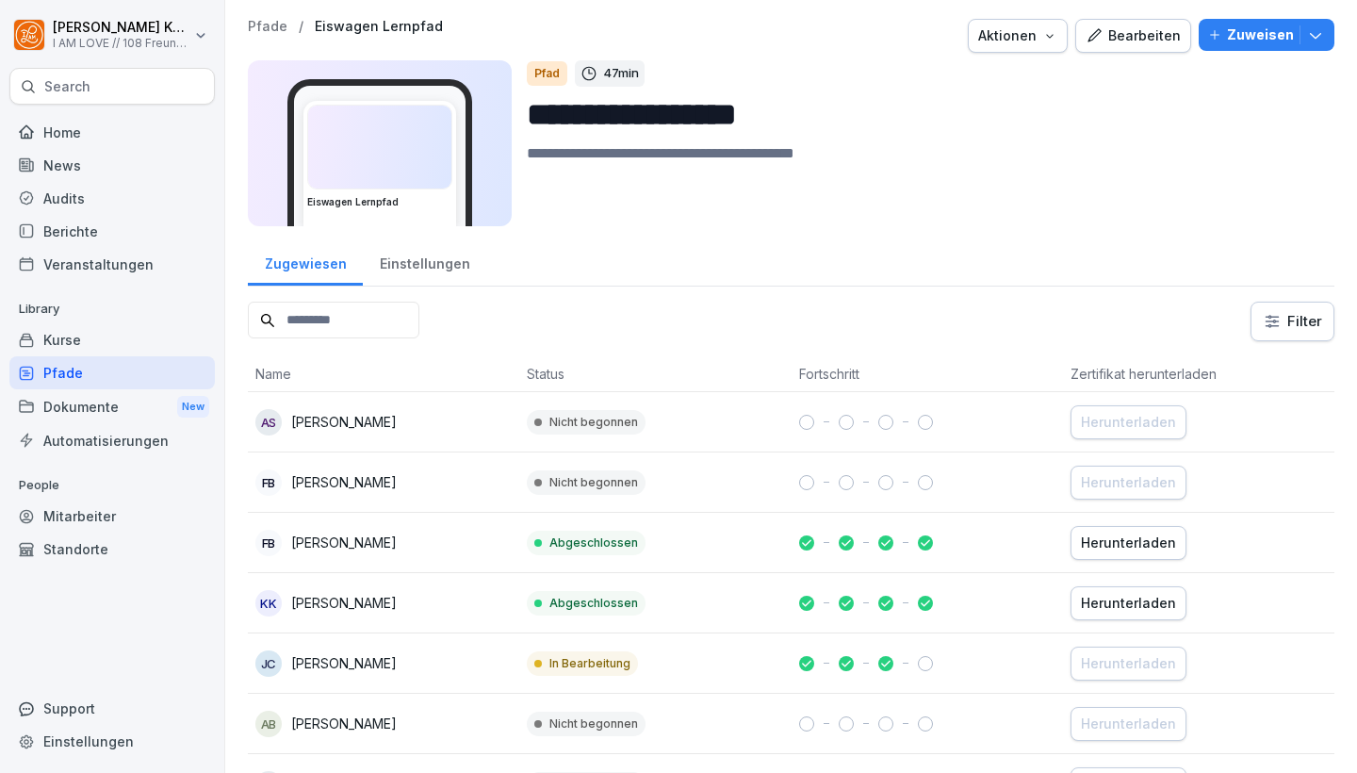
click at [1168, 30] on div "Bearbeiten" at bounding box center [1132, 35] width 95 height 21
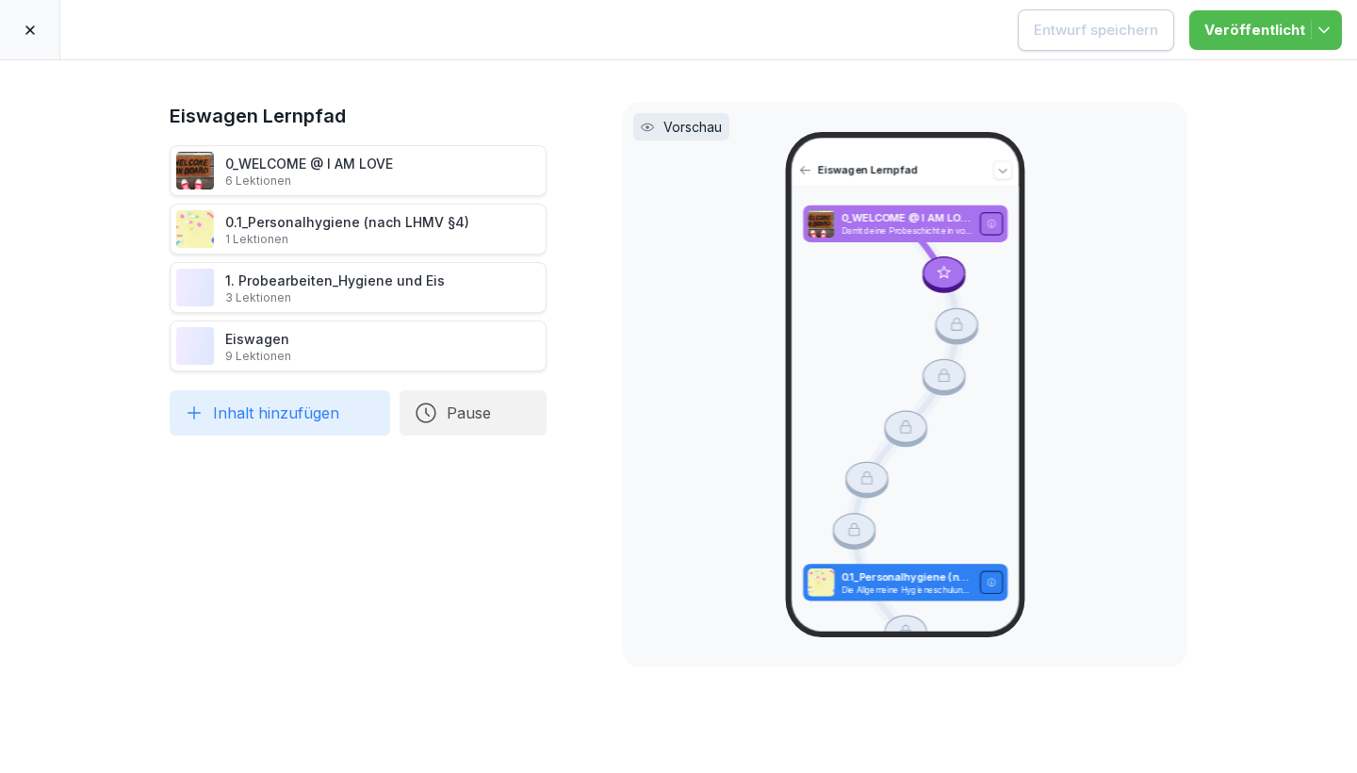
click at [1146, 179] on div "Vorschau Eiswagen Lernpfad 0_WELCOME @ I AM LOVE Damit deine Probeschicht ein v…" at bounding box center [904, 384] width 565 height 565
click at [621, 191] on div "Eiswagen Lernpfad 0_WELCOME @ I AM LOVE 6 Lektionen 0.1_Personalhygiene (nach L…" at bounding box center [679, 416] width 1018 height 629
click at [1166, 159] on div "Vorschau Eiswagen Lernpfad 0_WELCOME @ I AM LOVE Damit deine Probeschicht ein v…" at bounding box center [904, 384] width 565 height 565
click at [30, 25] on icon at bounding box center [30, 30] width 15 height 15
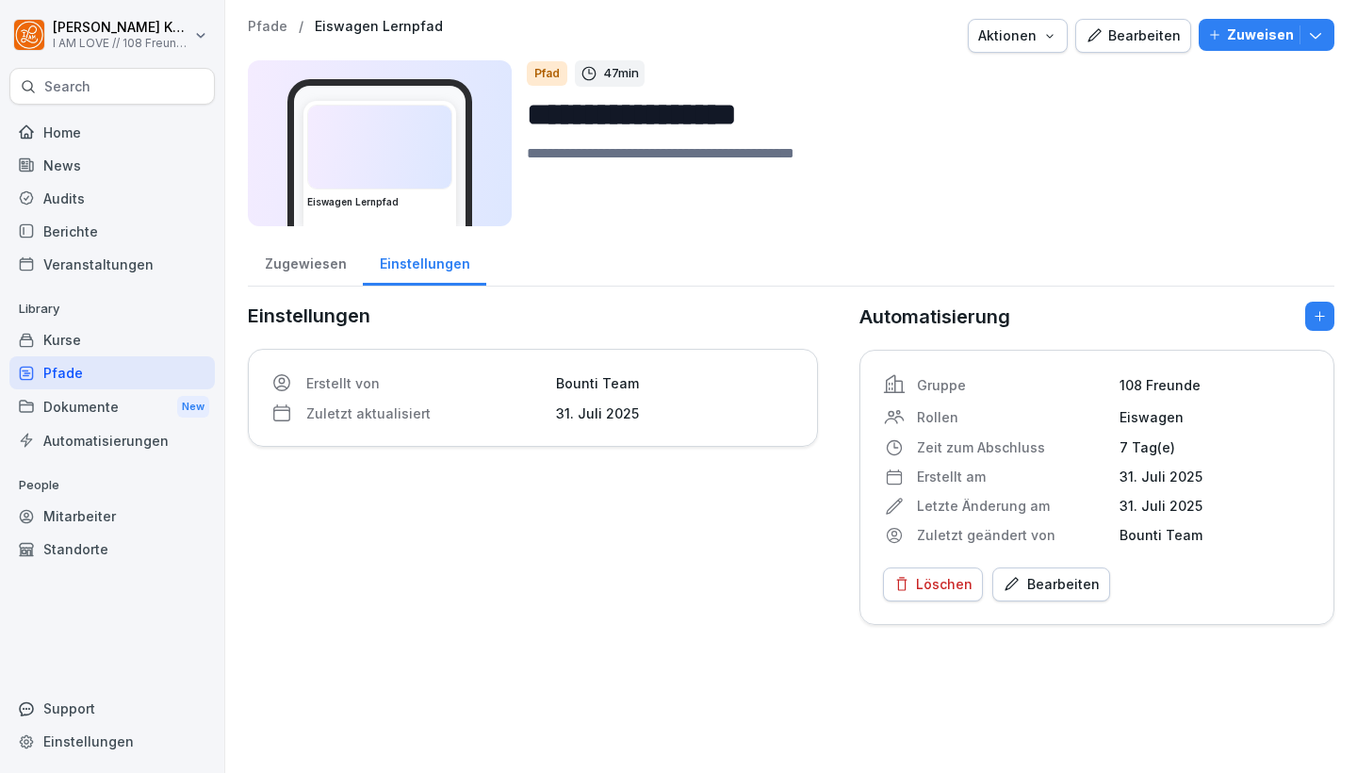
click at [419, 258] on div "Einstellungen" at bounding box center [424, 261] width 123 height 48
click at [320, 267] on div "Zugewiesen" at bounding box center [305, 261] width 115 height 48
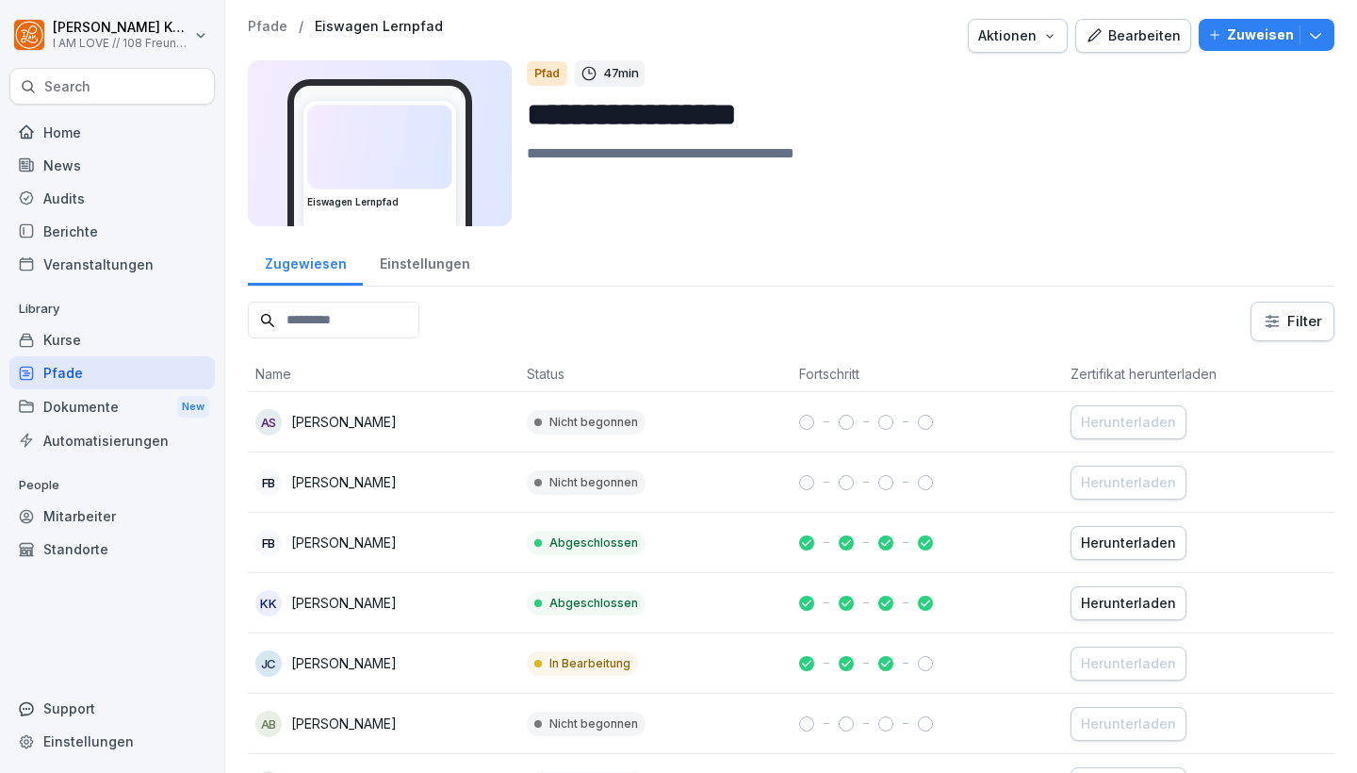
click at [431, 254] on div "Einstellungen" at bounding box center [424, 261] width 123 height 48
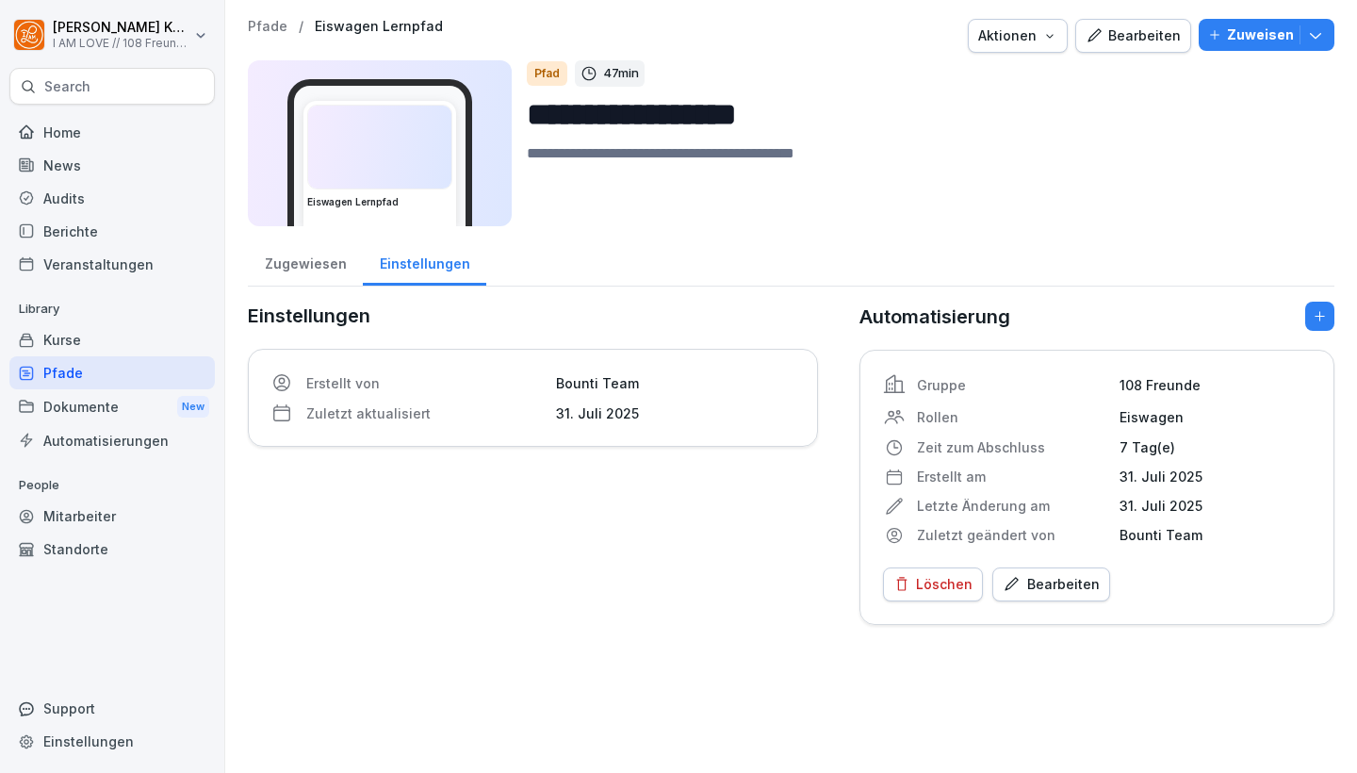
click at [316, 251] on div "Zugewiesen" at bounding box center [305, 261] width 115 height 48
click at [323, 255] on div "Zugewiesen" at bounding box center [305, 261] width 115 height 48
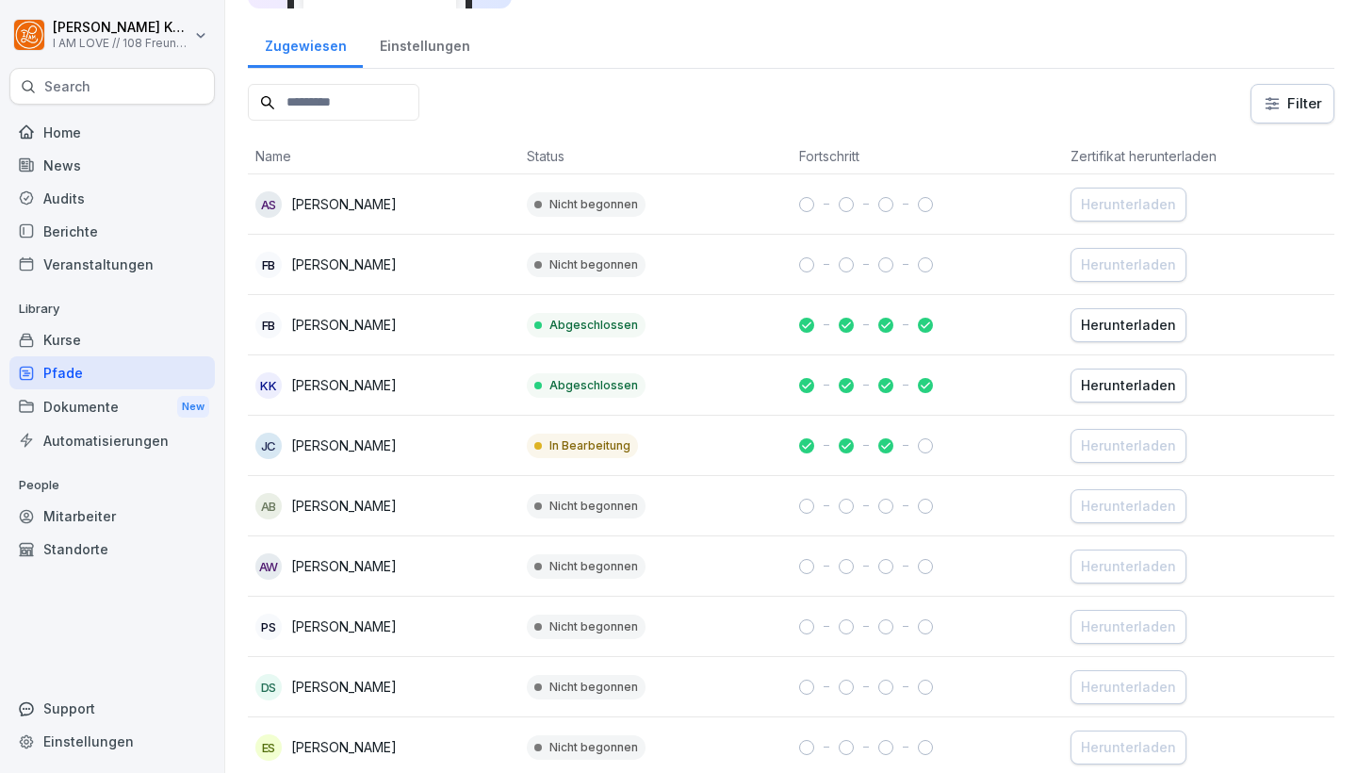
scroll to position [225, 0]
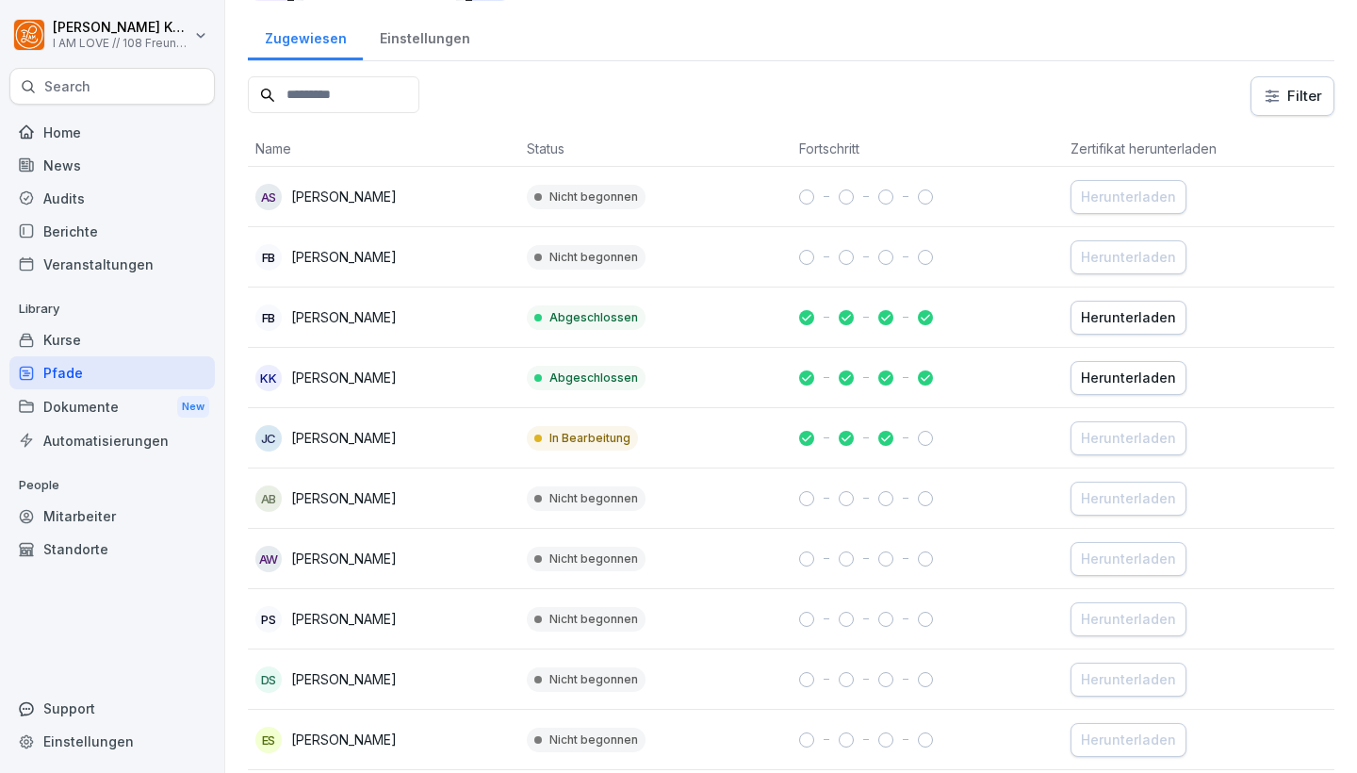
click at [362, 441] on p "Jan Cornehl" at bounding box center [344, 438] width 106 height 20
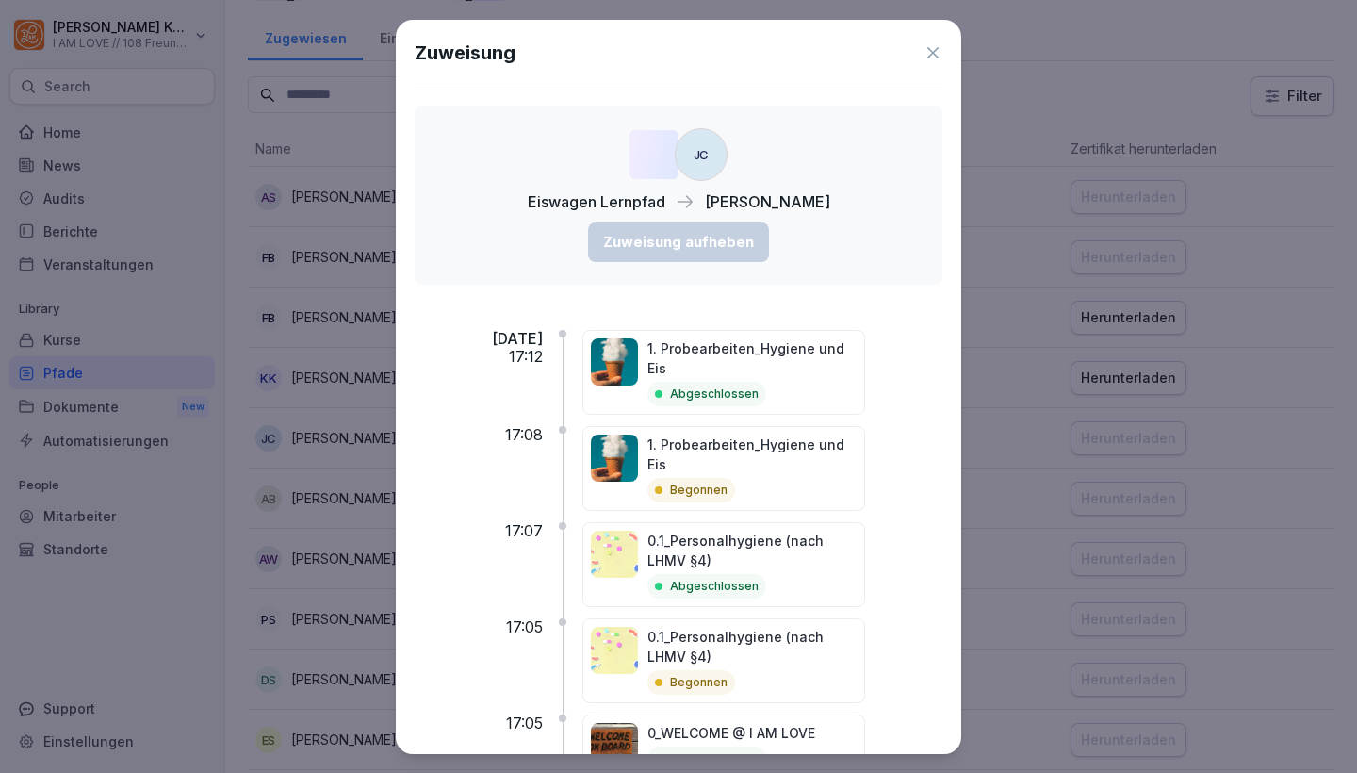
scroll to position [0, 0]
click at [933, 48] on icon at bounding box center [932, 52] width 19 height 19
